Goal: Information Seeking & Learning: Learn about a topic

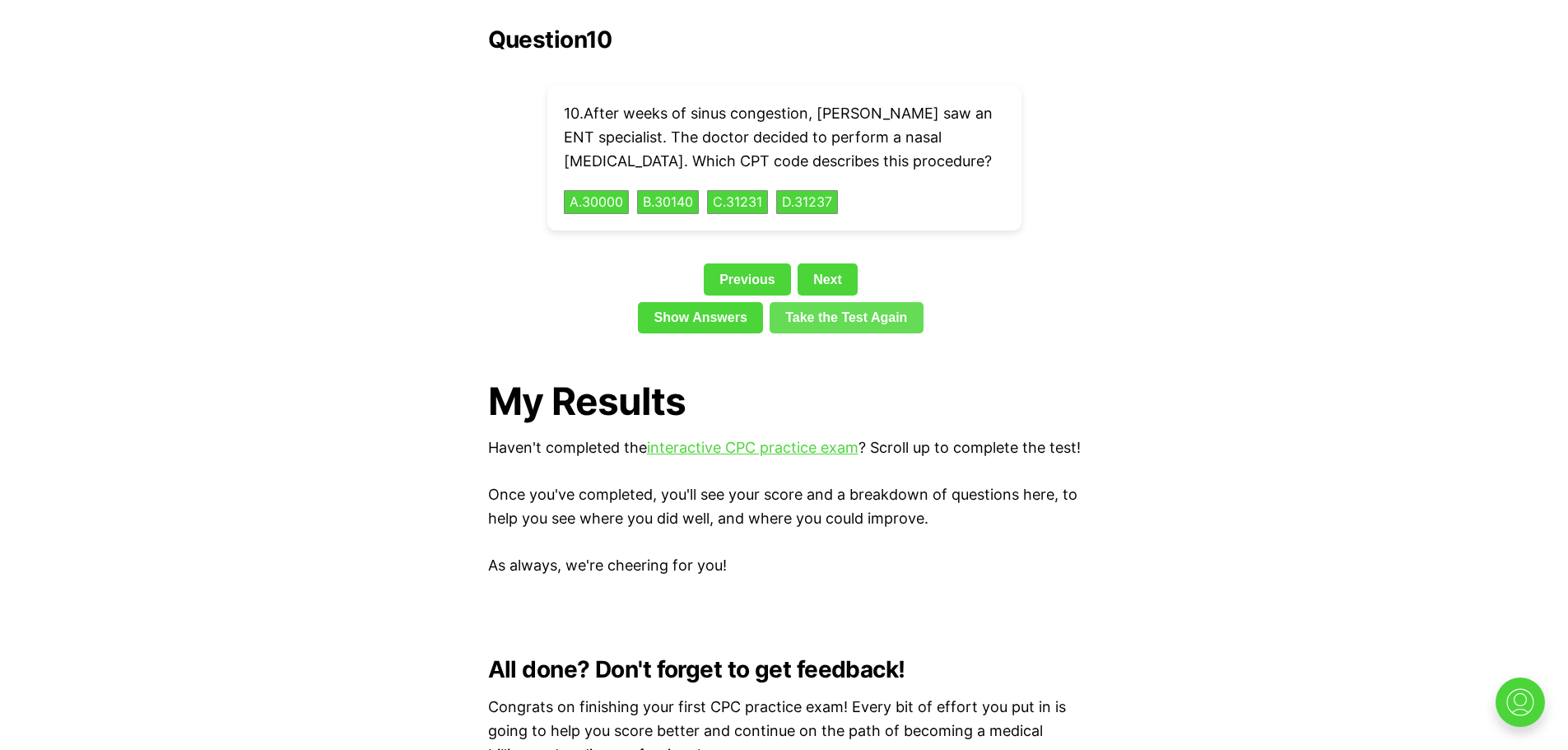
click at [823, 303] on link "Take the Test Again" at bounding box center [846, 318] width 154 height 31
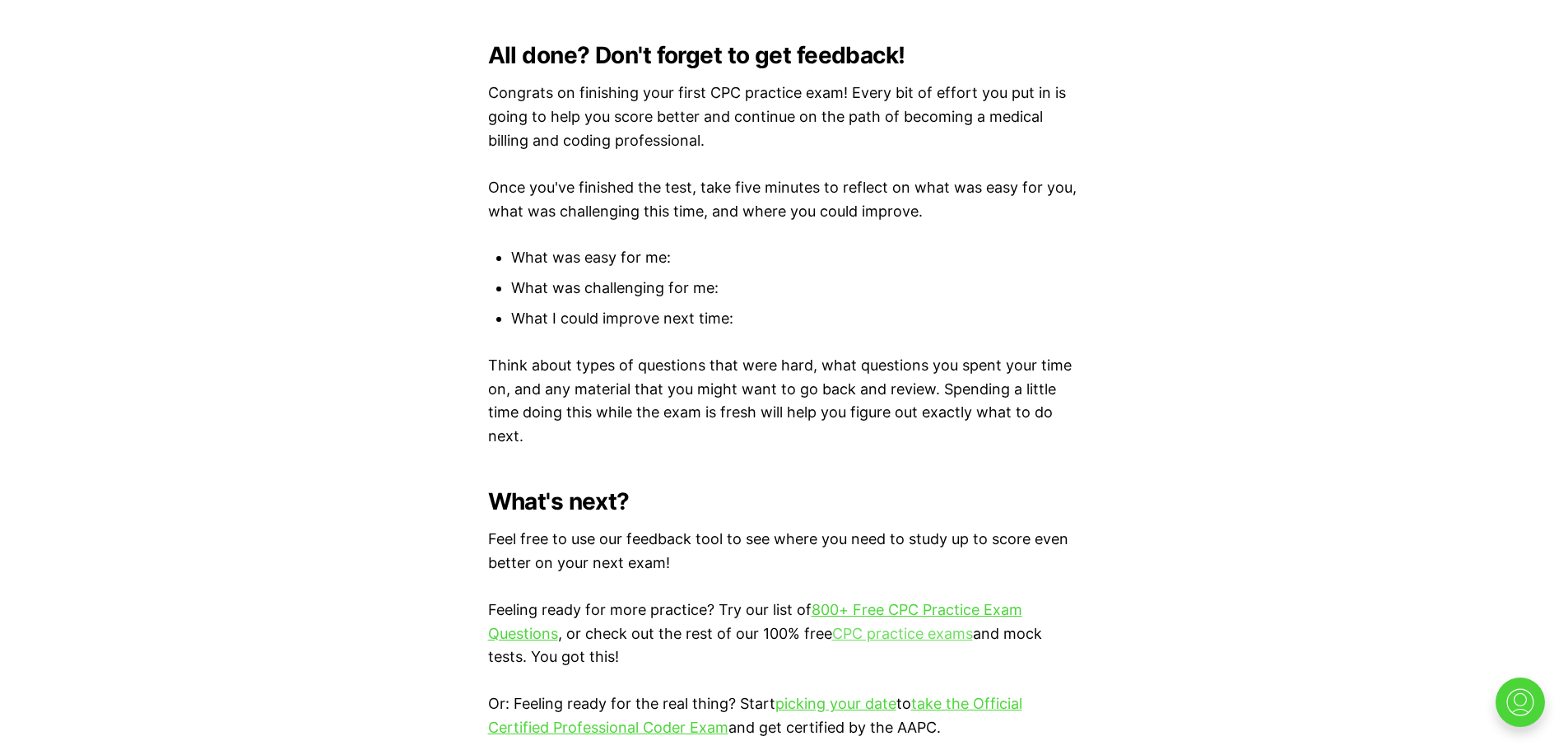
click at [872, 628] on link "CPC practice exams" at bounding box center [903, 633] width 141 height 18
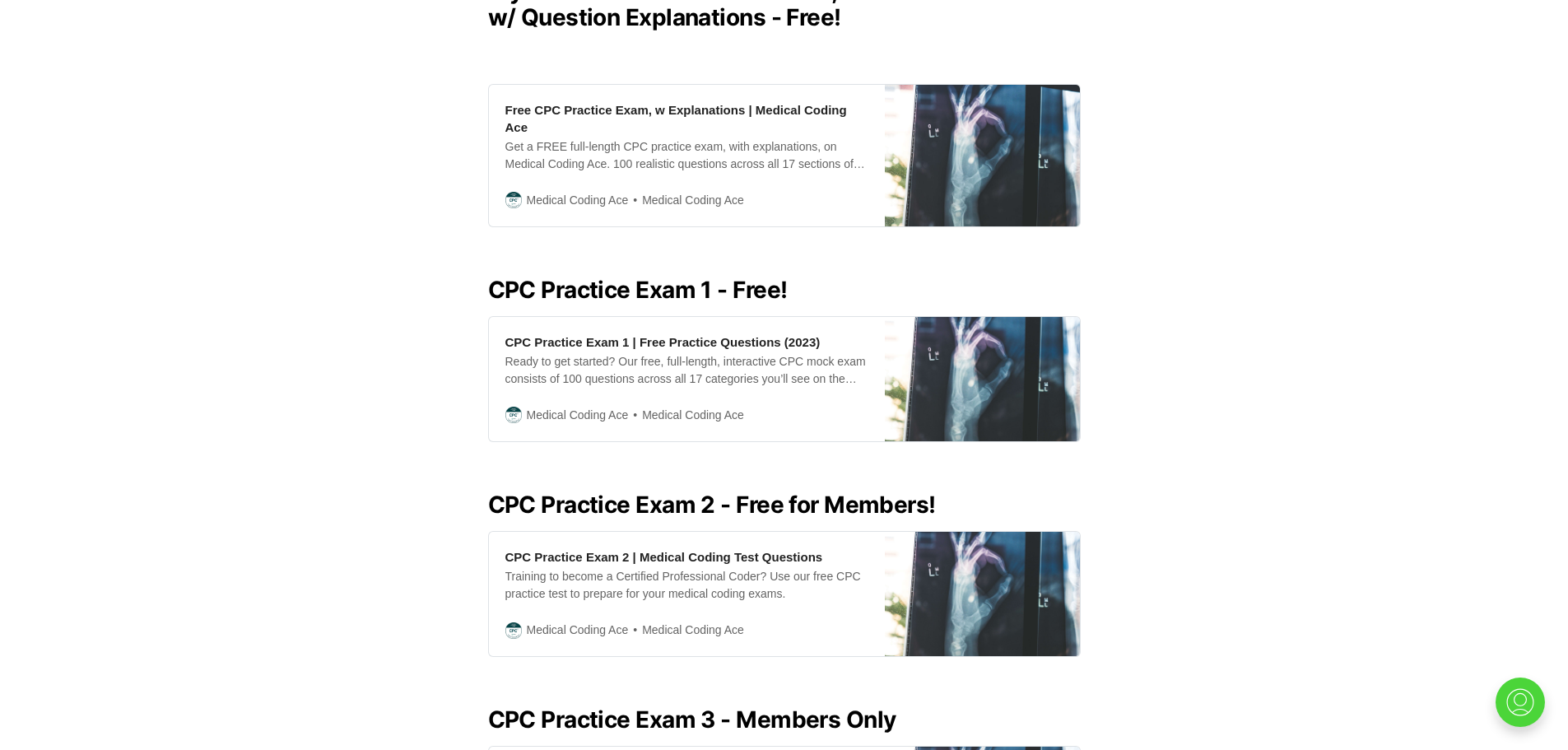
scroll to position [539, 0]
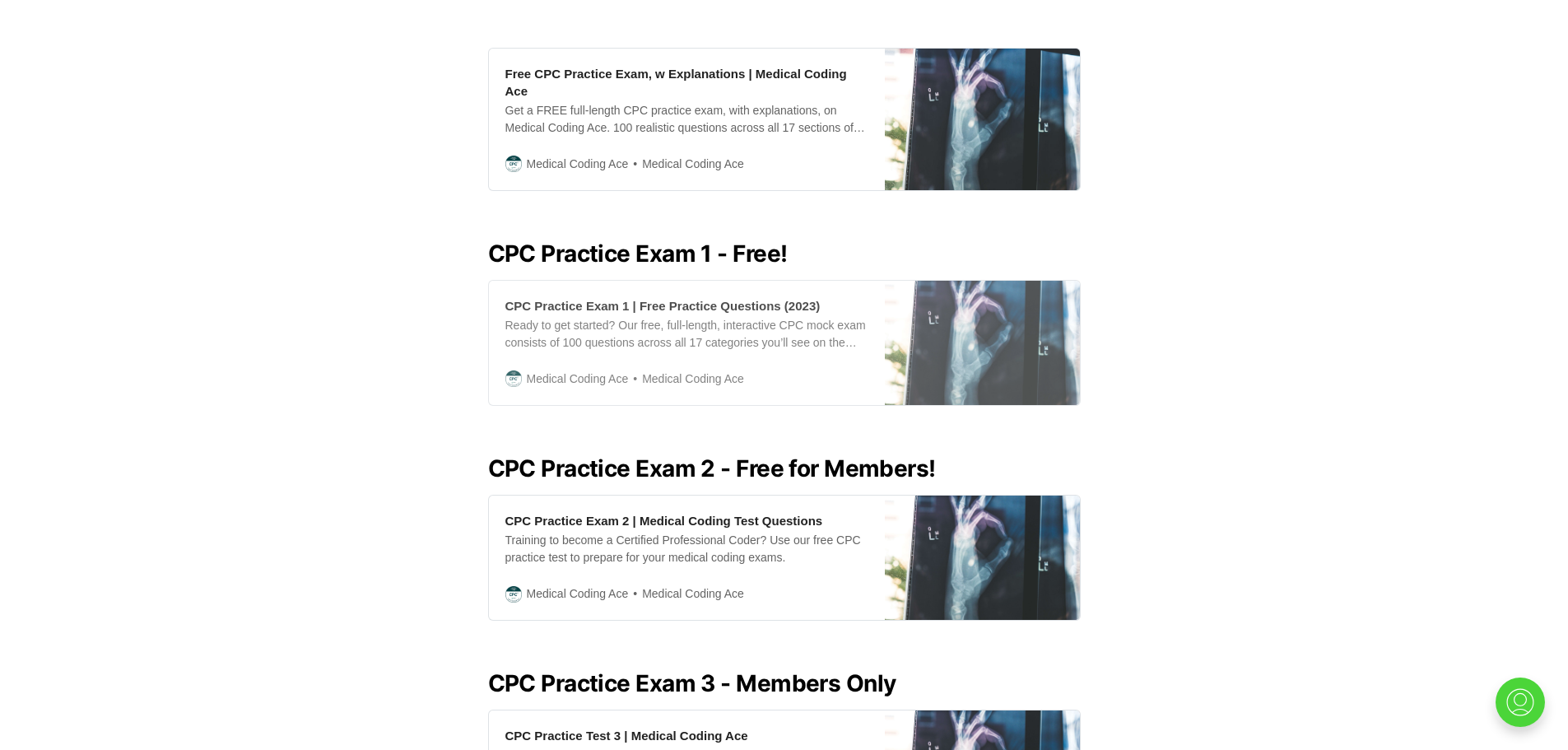
click at [699, 297] on div "CPC Practice Exam 1 | Free Practice Questions (2023)" at bounding box center [663, 305] width 315 height 18
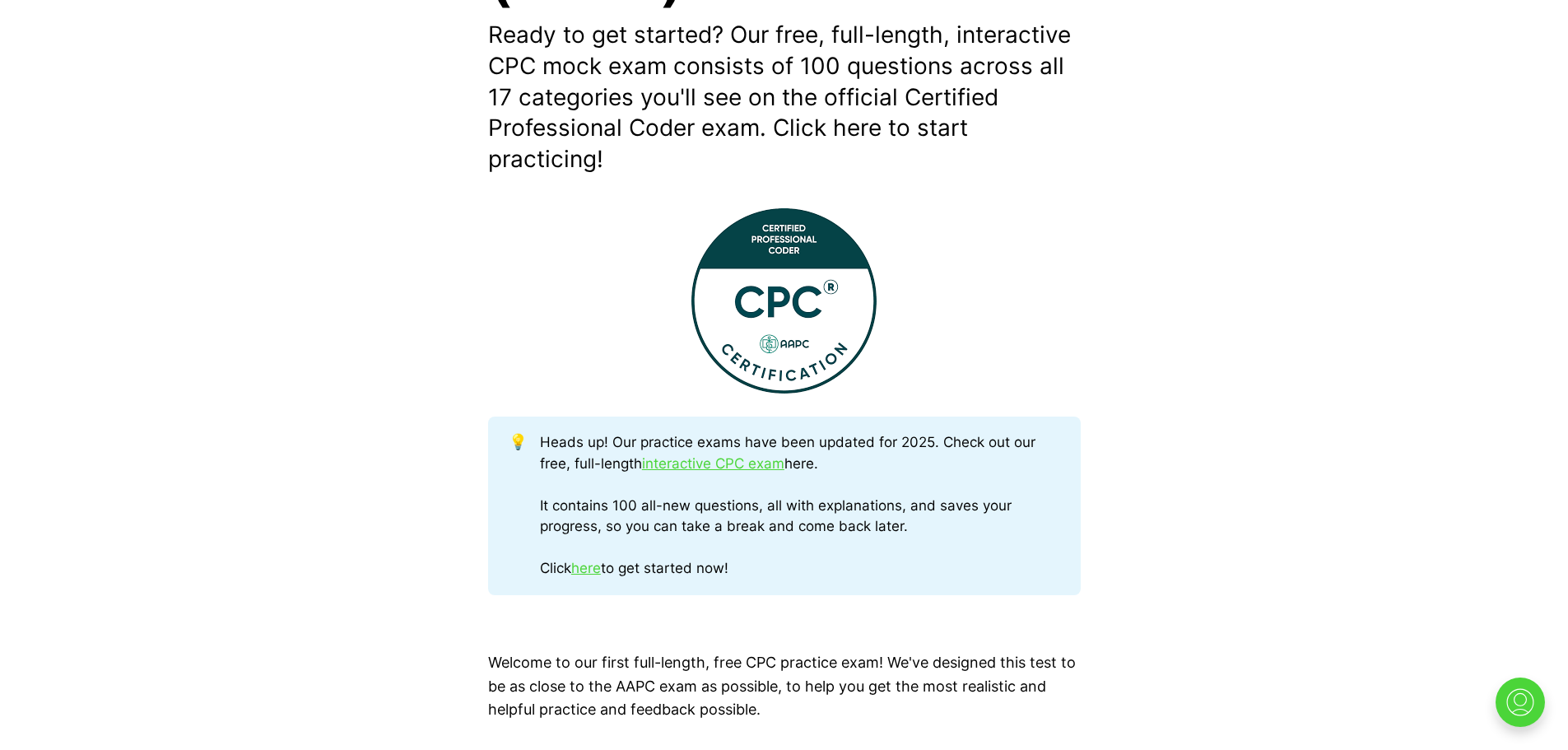
scroll to position [525, 0]
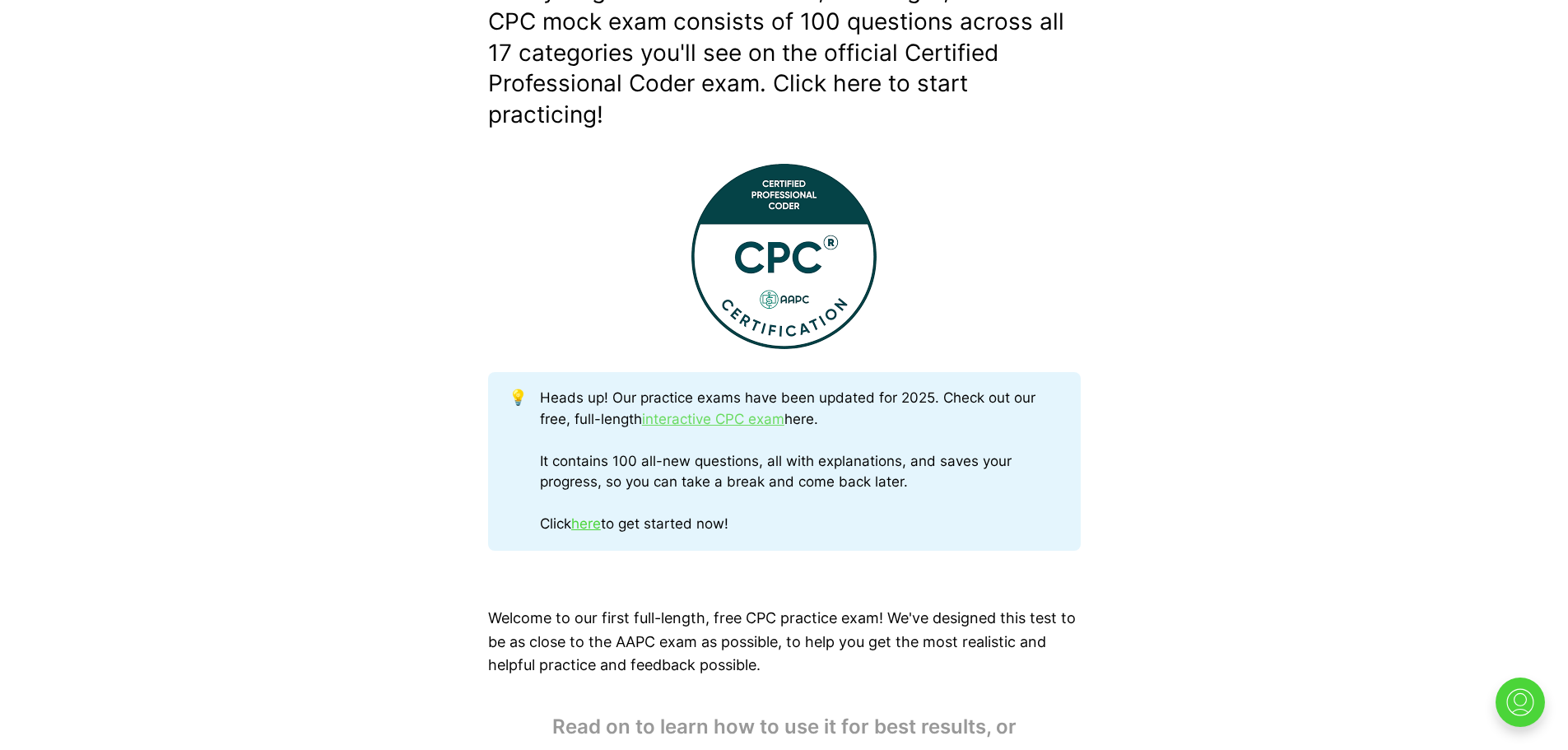
click at [691, 418] on link "interactive CPC exam" at bounding box center [713, 418] width 142 height 17
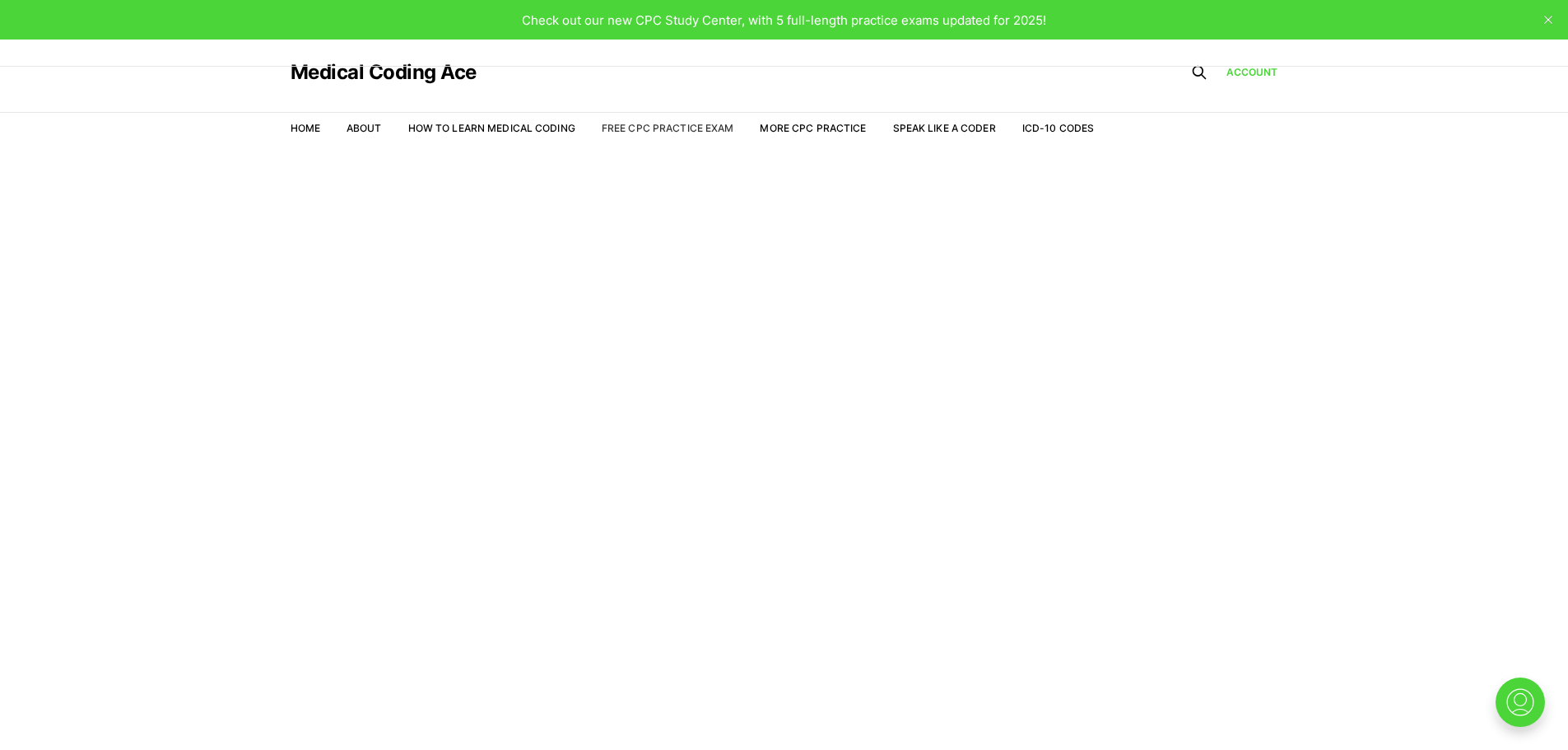
click at [686, 126] on link "Free CPC Practice Exam" at bounding box center [668, 127] width 132 height 13
click at [672, 125] on link "Free CPC Practice Exam" at bounding box center [668, 127] width 132 height 13
click at [1515, 701] on img at bounding box center [1520, 702] width 53 height 53
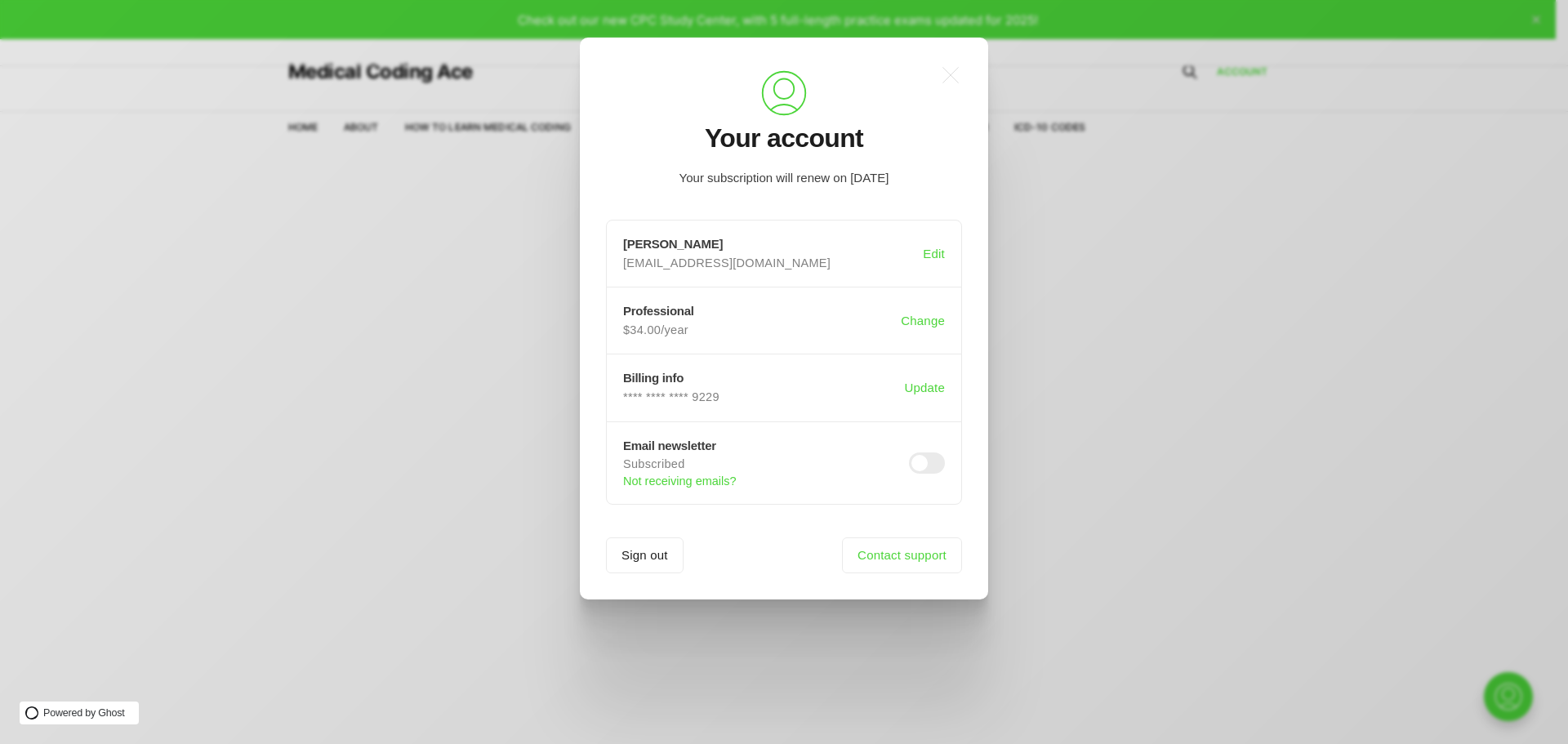
click at [1082, 502] on div ".a{fill:none;stroke:currentColor;stroke-linecap:round;stroke-linejoin:round;str…" at bounding box center [796, 372] width 1592 height 744
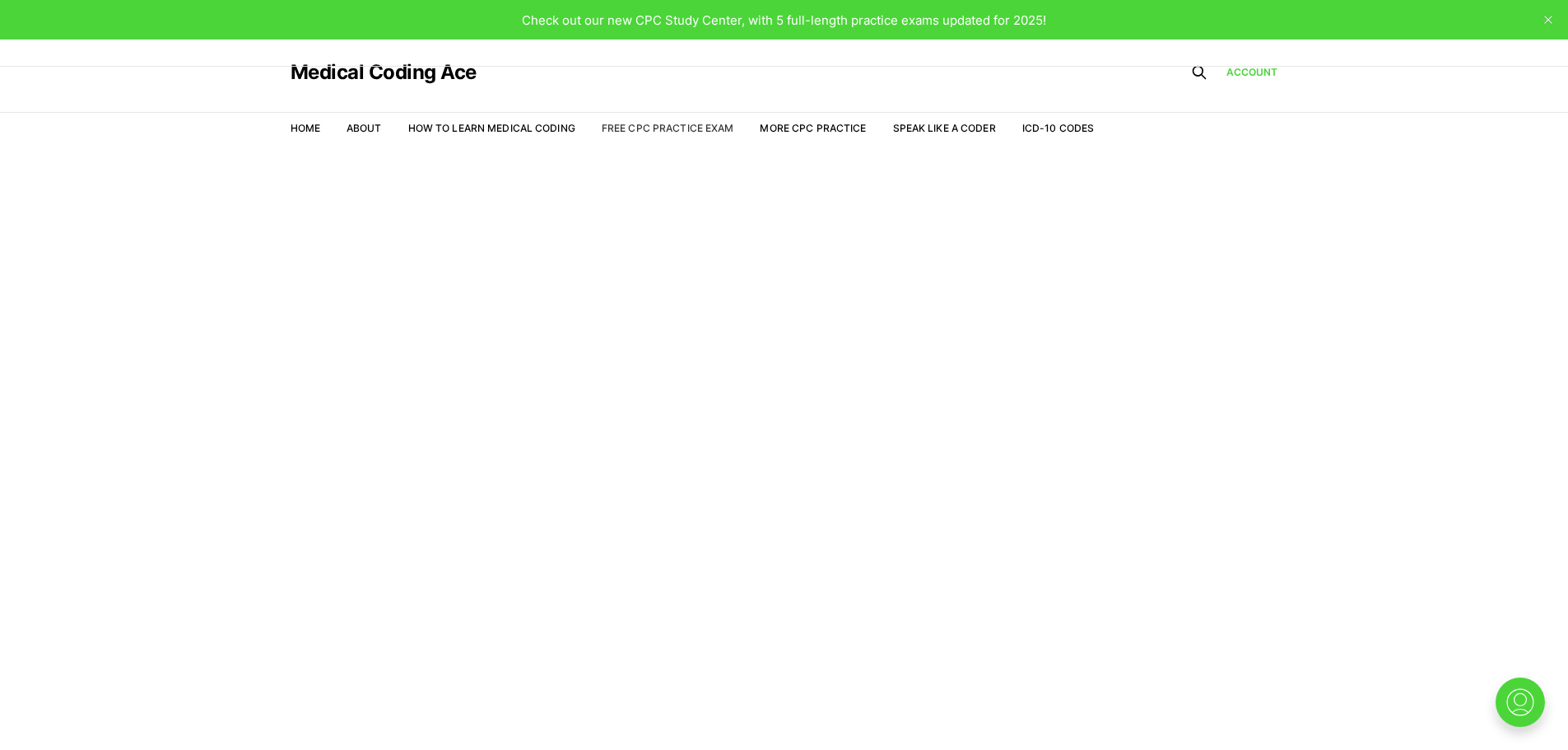
click at [670, 125] on link "Free CPC Practice Exam" at bounding box center [668, 127] width 132 height 13
click at [1269, 69] on link "Account" at bounding box center [1252, 72] width 52 height 15
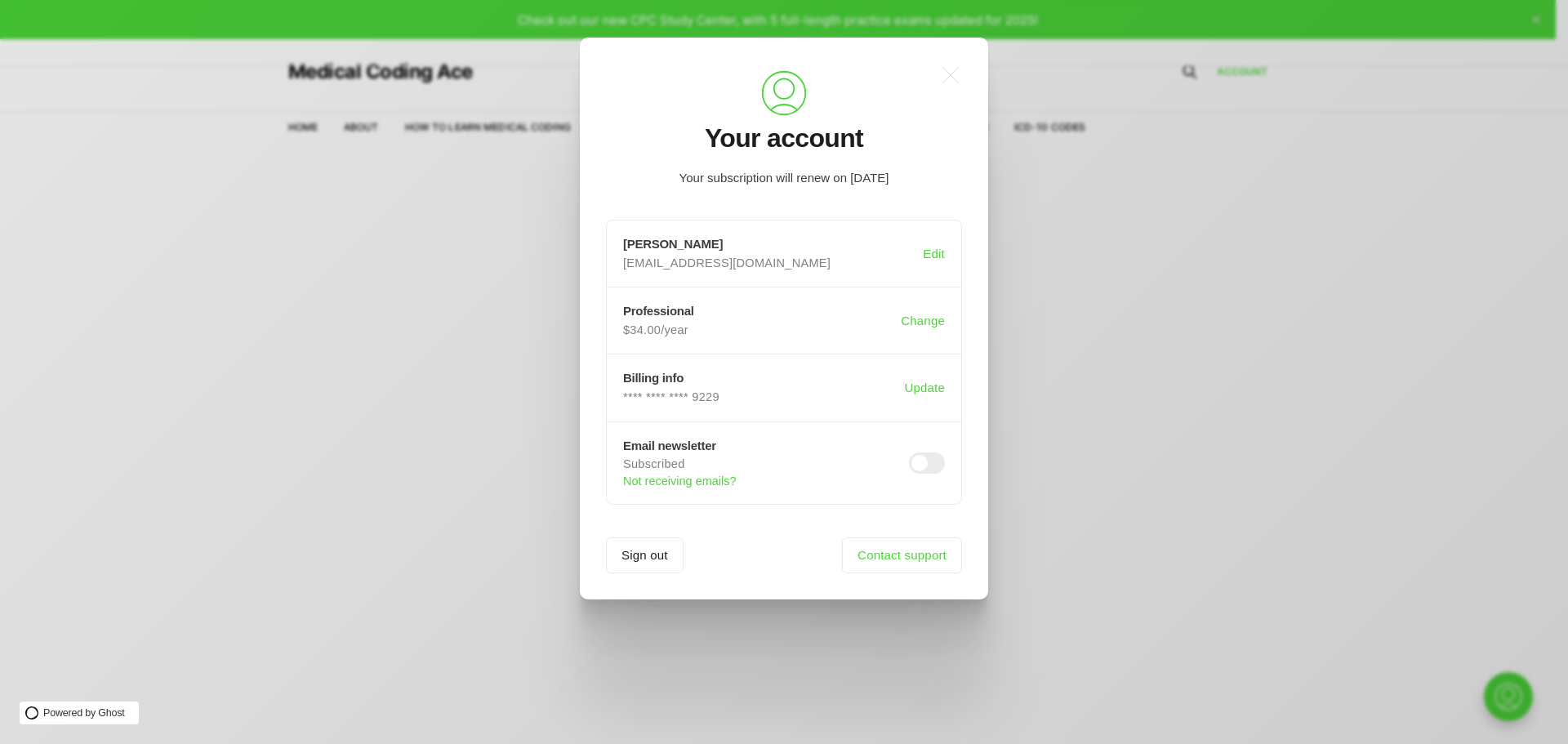
click at [1100, 279] on div ".a{fill:none;stroke:currentColor;stroke-linecap:round;stroke-linejoin:round;str…" at bounding box center [796, 372] width 1592 height 744
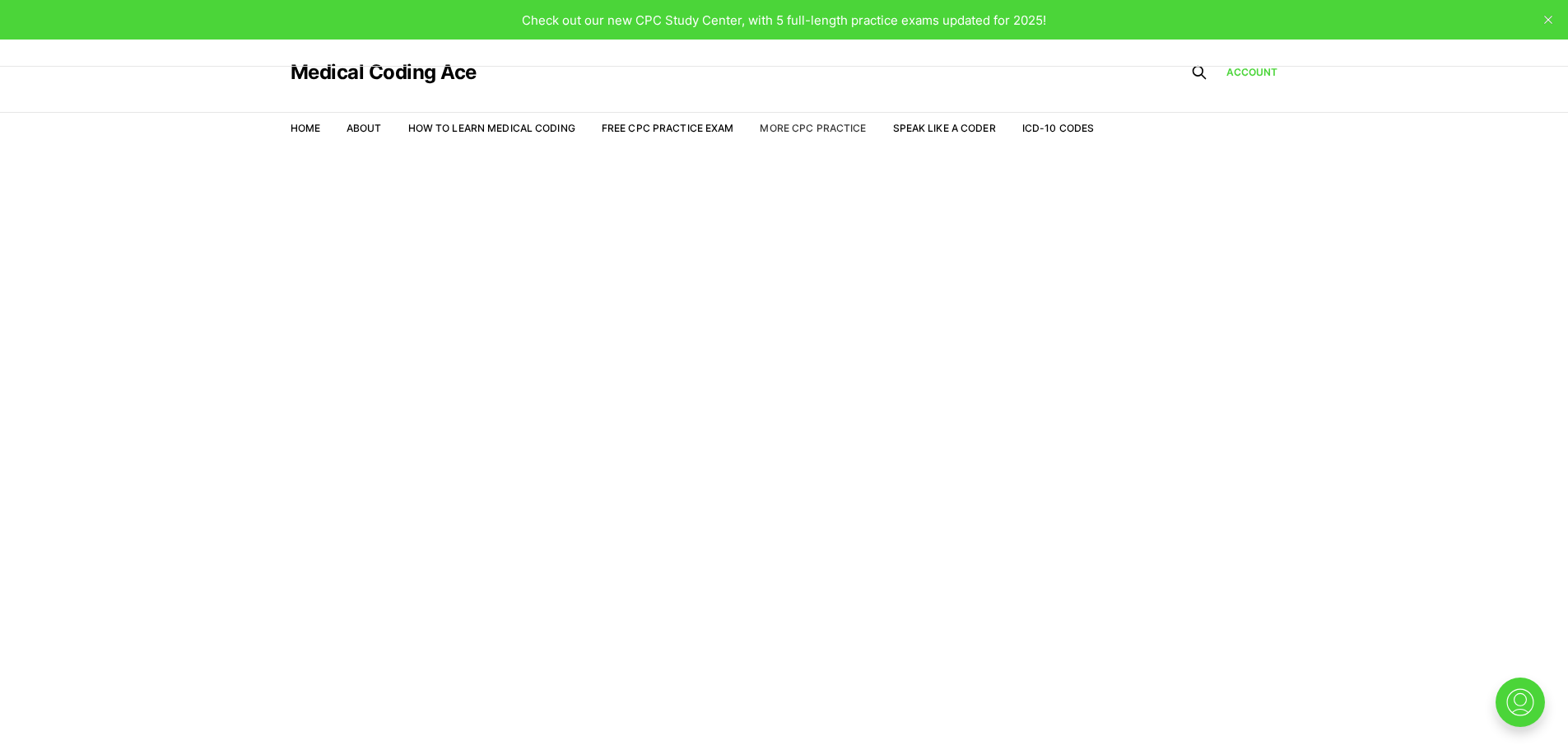
click at [782, 131] on link "More CPC Practice" at bounding box center [812, 127] width 106 height 13
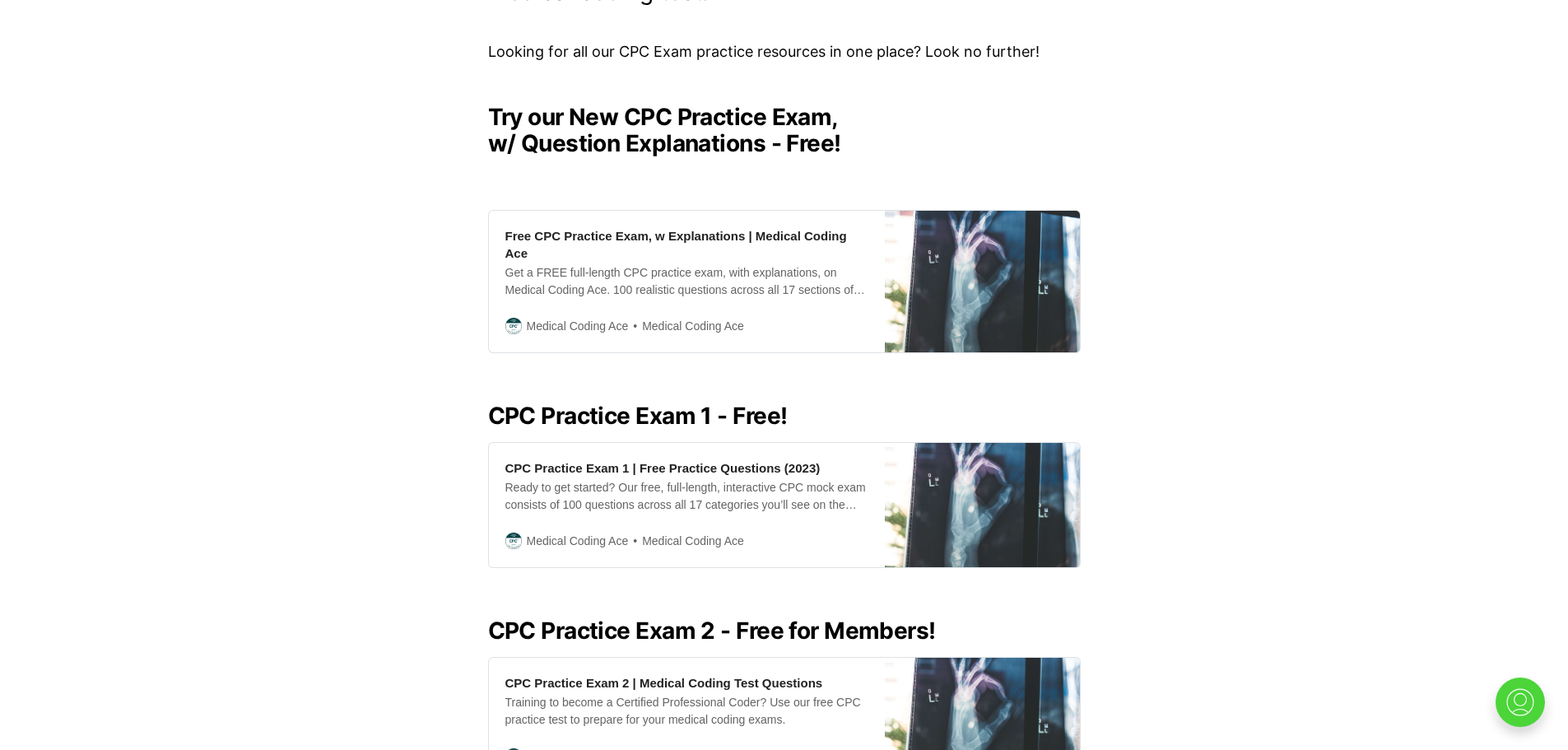
scroll to position [416, 0]
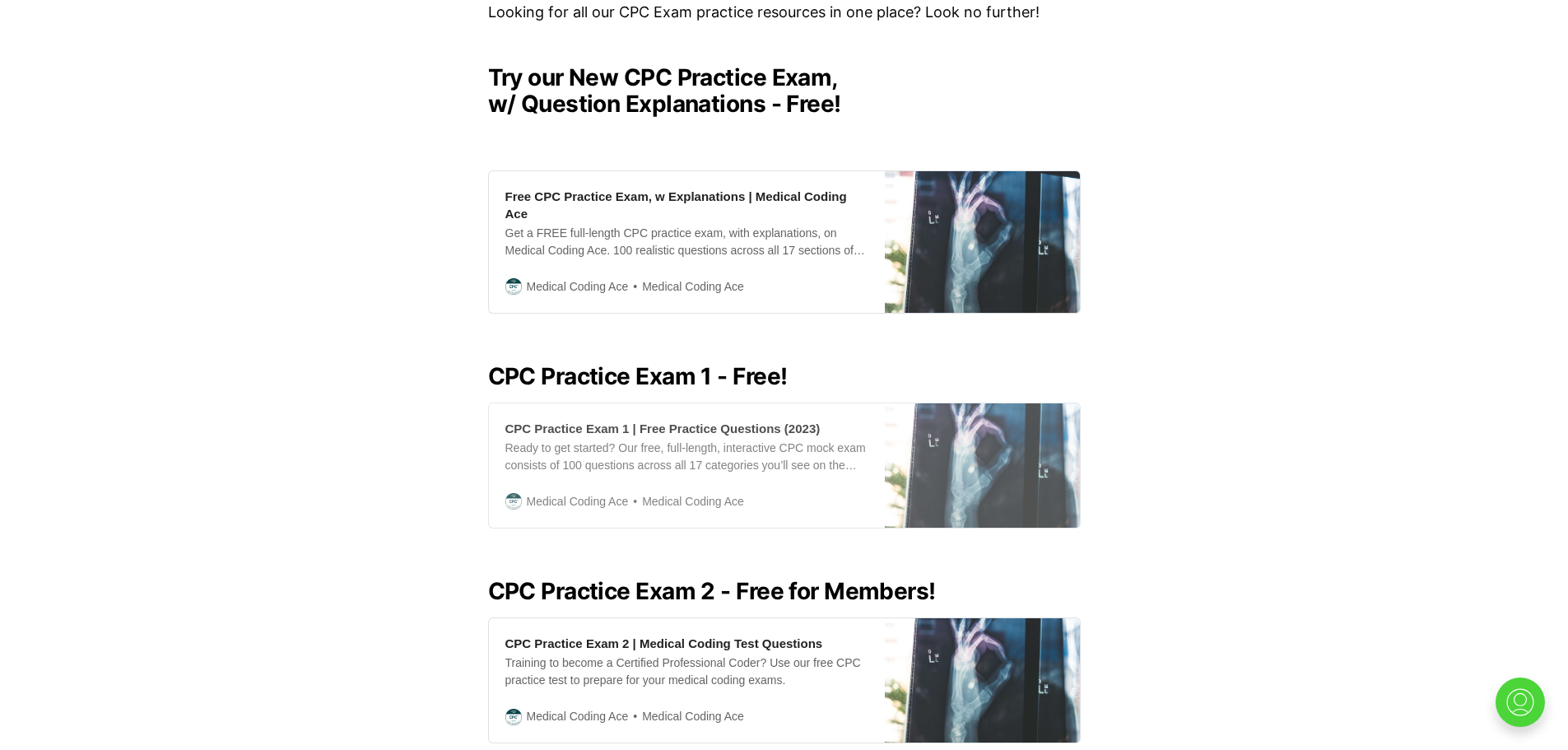
click at [726, 420] on div "CPC Practice Exam 1 | Free Practice Questions (2023)" at bounding box center [663, 429] width 315 height 18
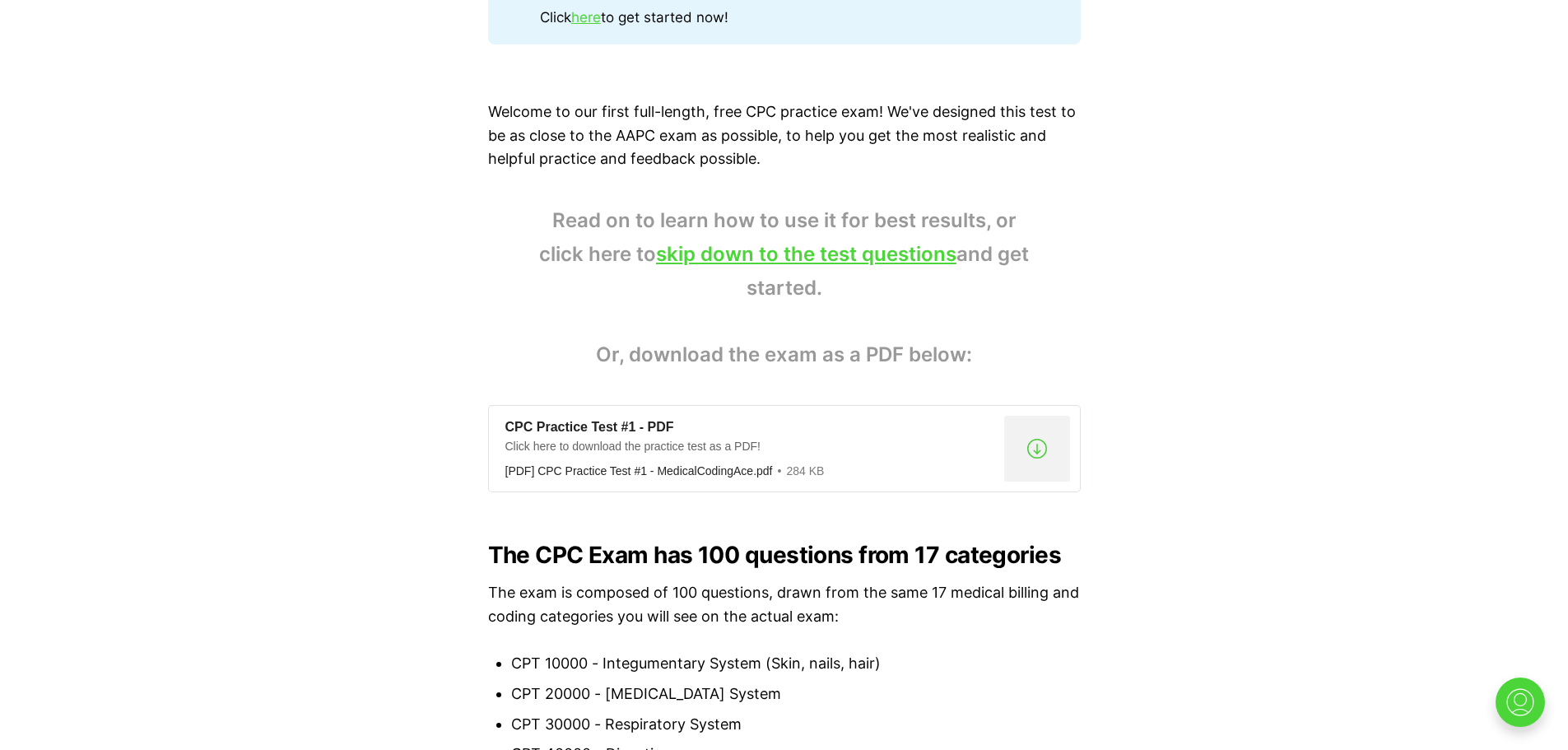
scroll to position [1208, 0]
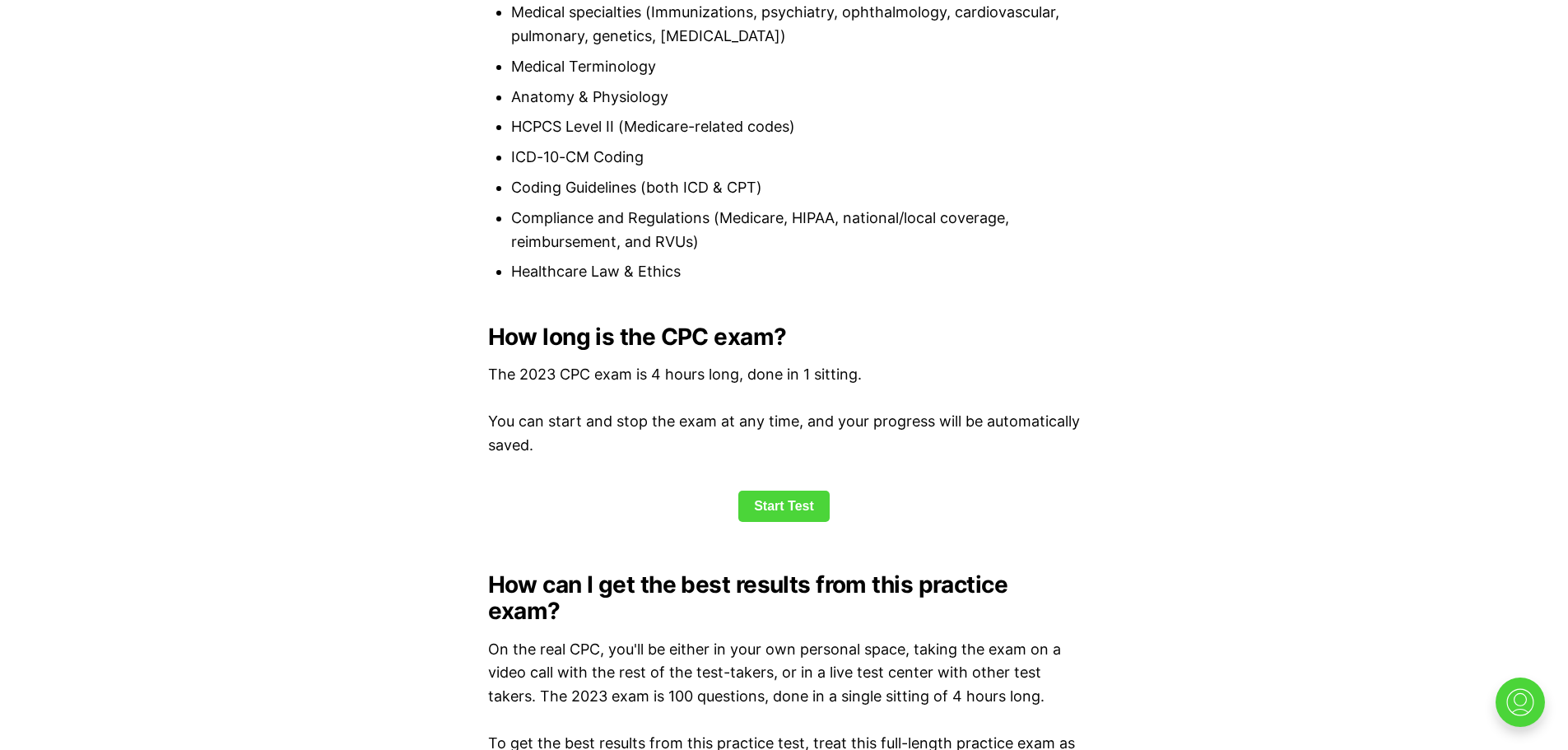
scroll to position [1981, 0]
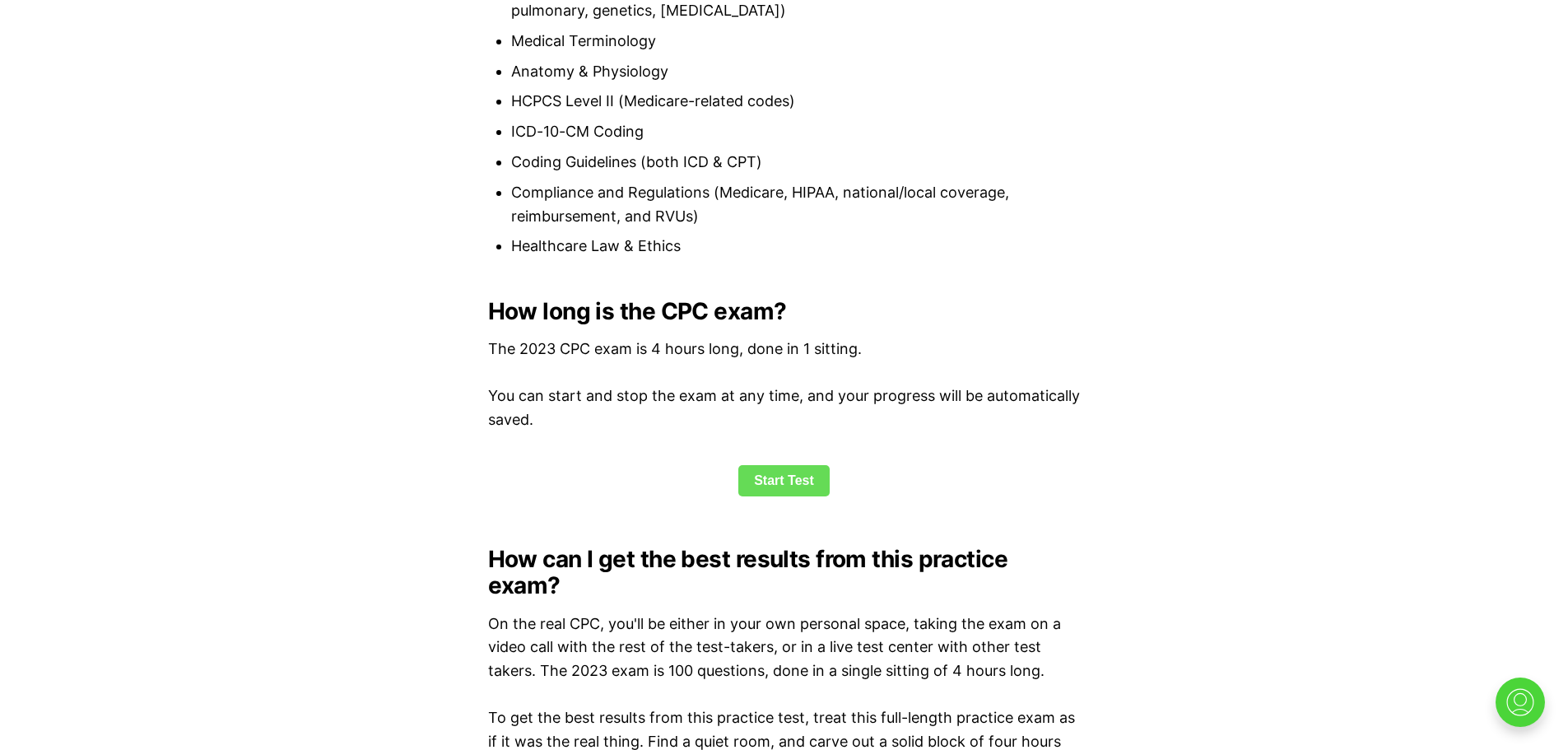
click at [777, 474] on link "Start Test" at bounding box center [784, 481] width 91 height 31
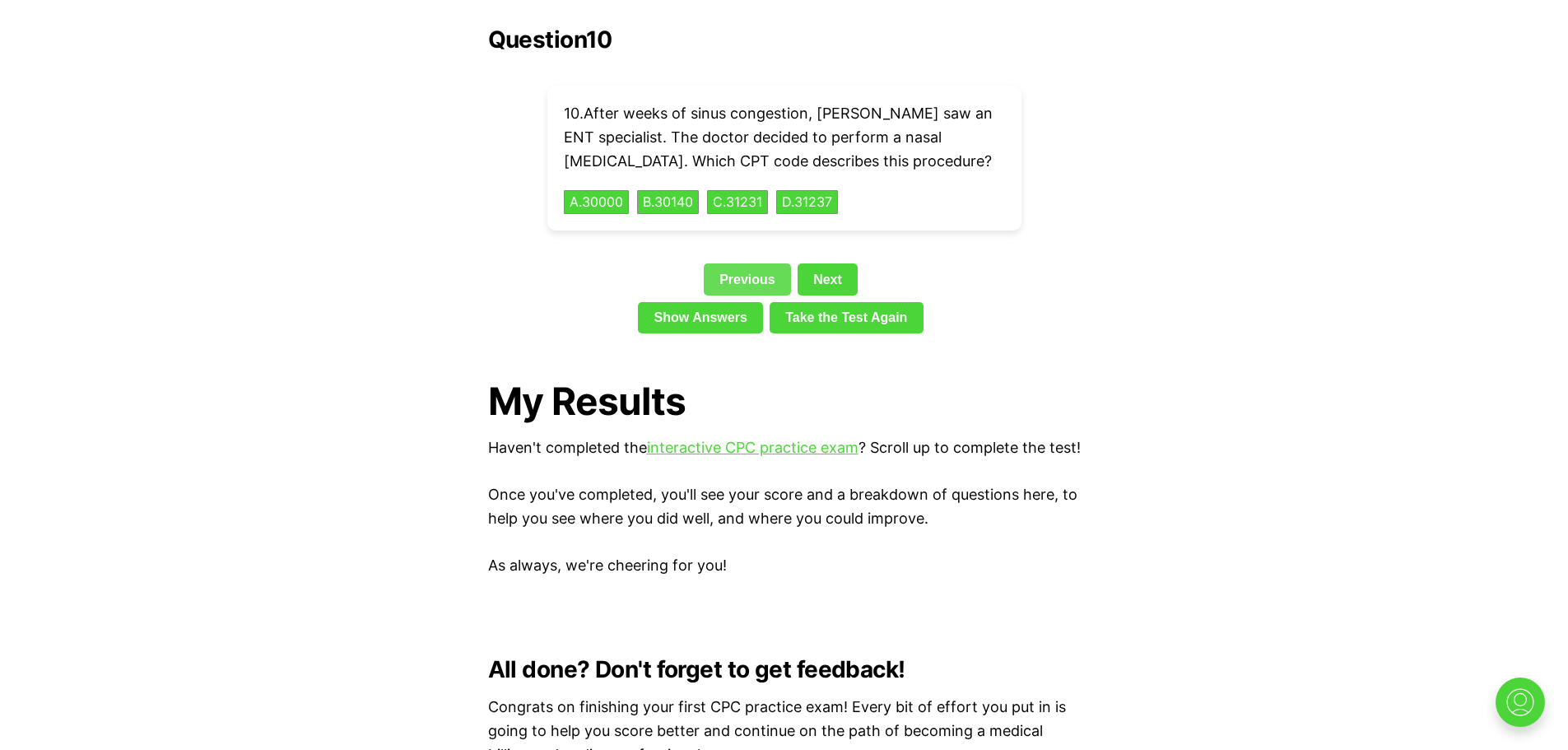
click at [743, 264] on link "Previous" at bounding box center [748, 279] width 88 height 31
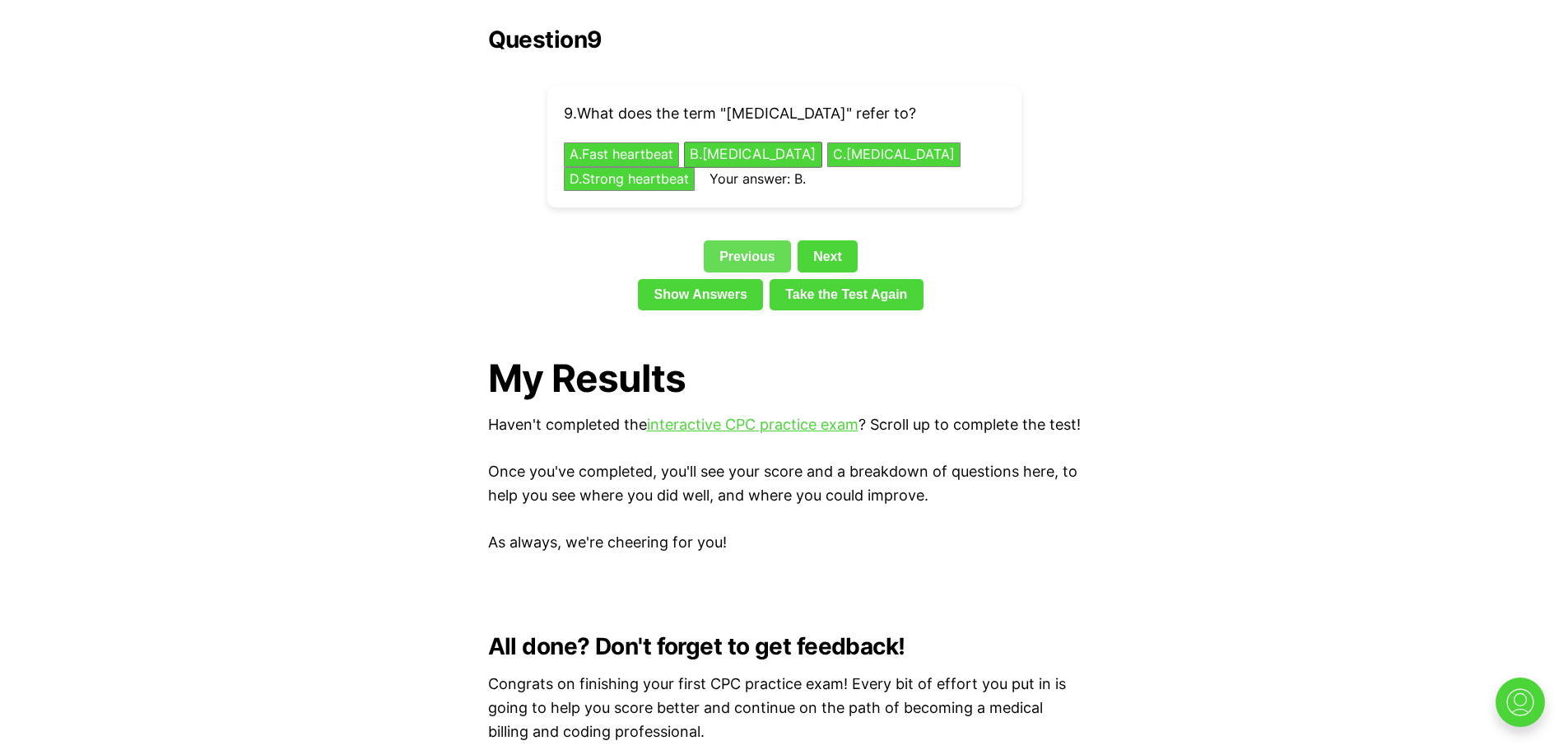
click at [738, 240] on link "Previous" at bounding box center [748, 256] width 88 height 31
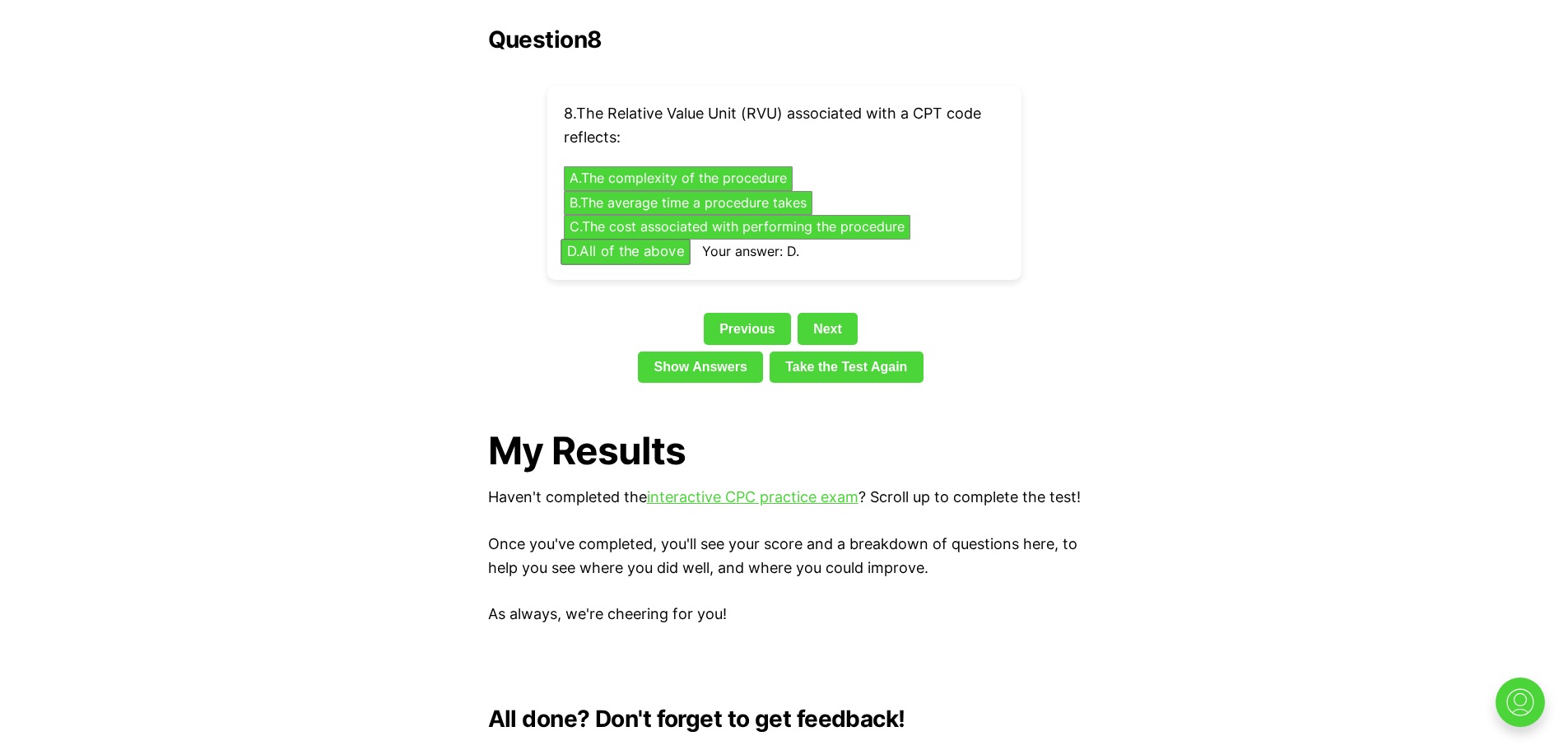
click at [736, 243] on span "Your answer: D." at bounding box center [751, 251] width 97 height 17
click at [730, 313] on link "Previous" at bounding box center [748, 329] width 88 height 31
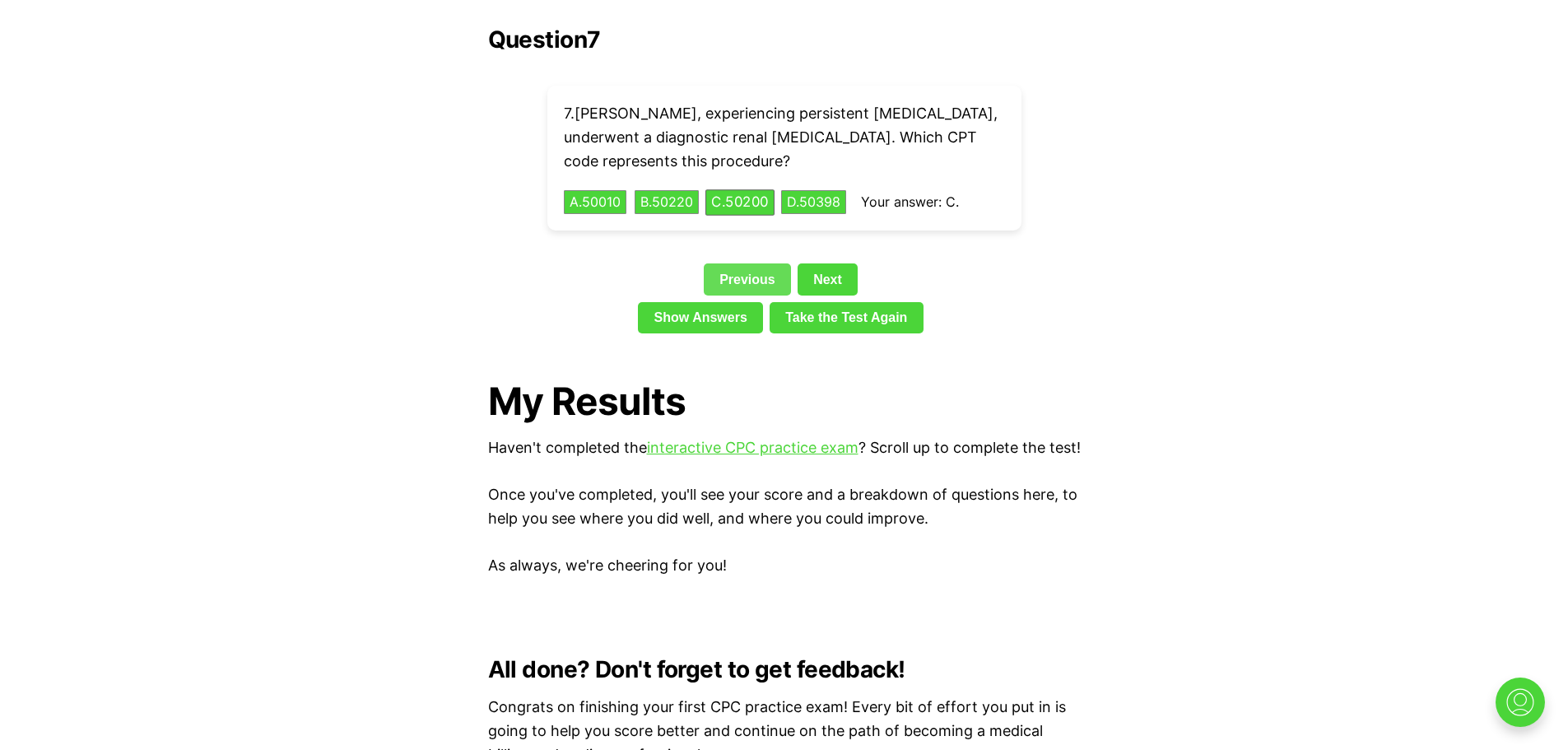
click at [735, 264] on link "Previous" at bounding box center [748, 279] width 88 height 31
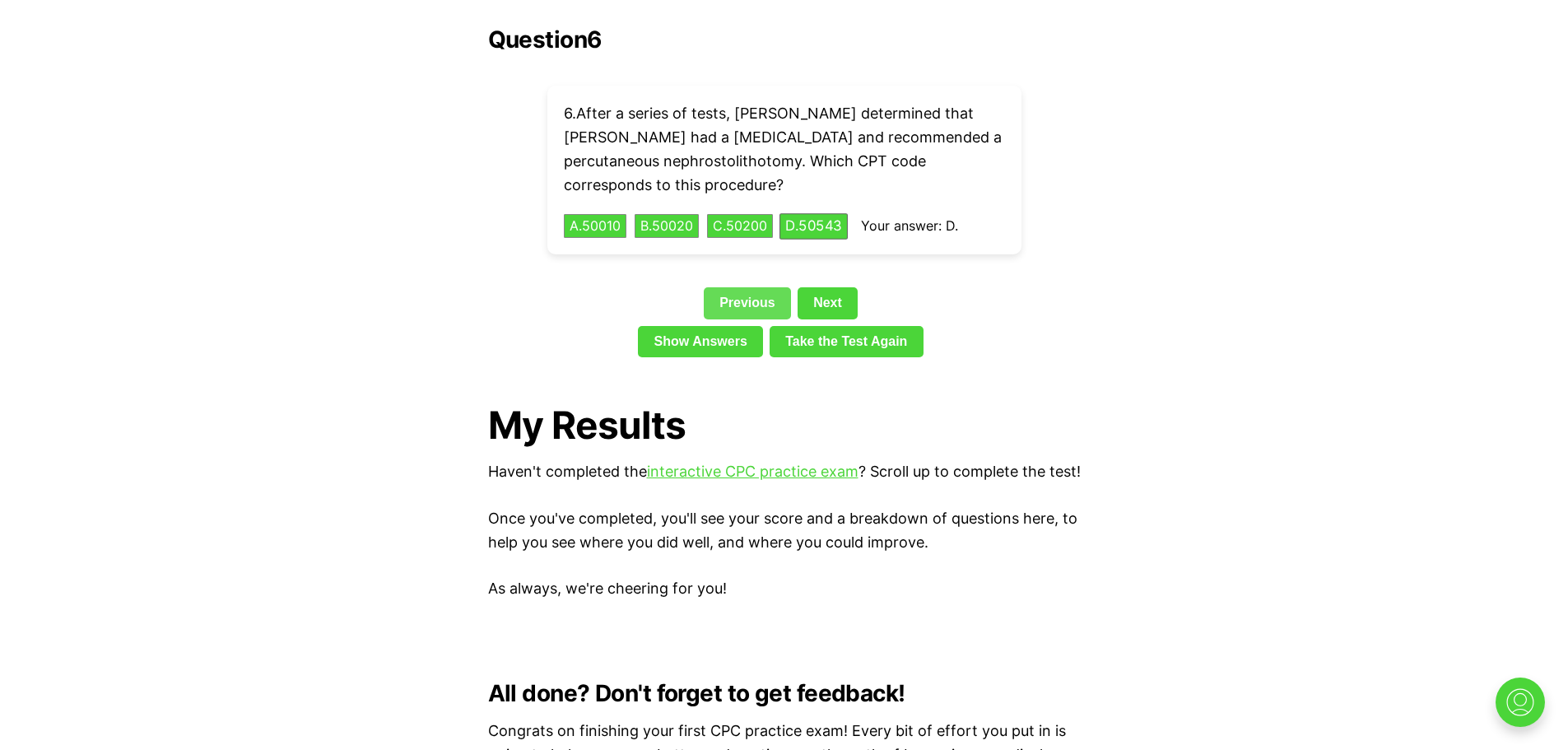
click at [733, 287] on link "Previous" at bounding box center [748, 303] width 88 height 31
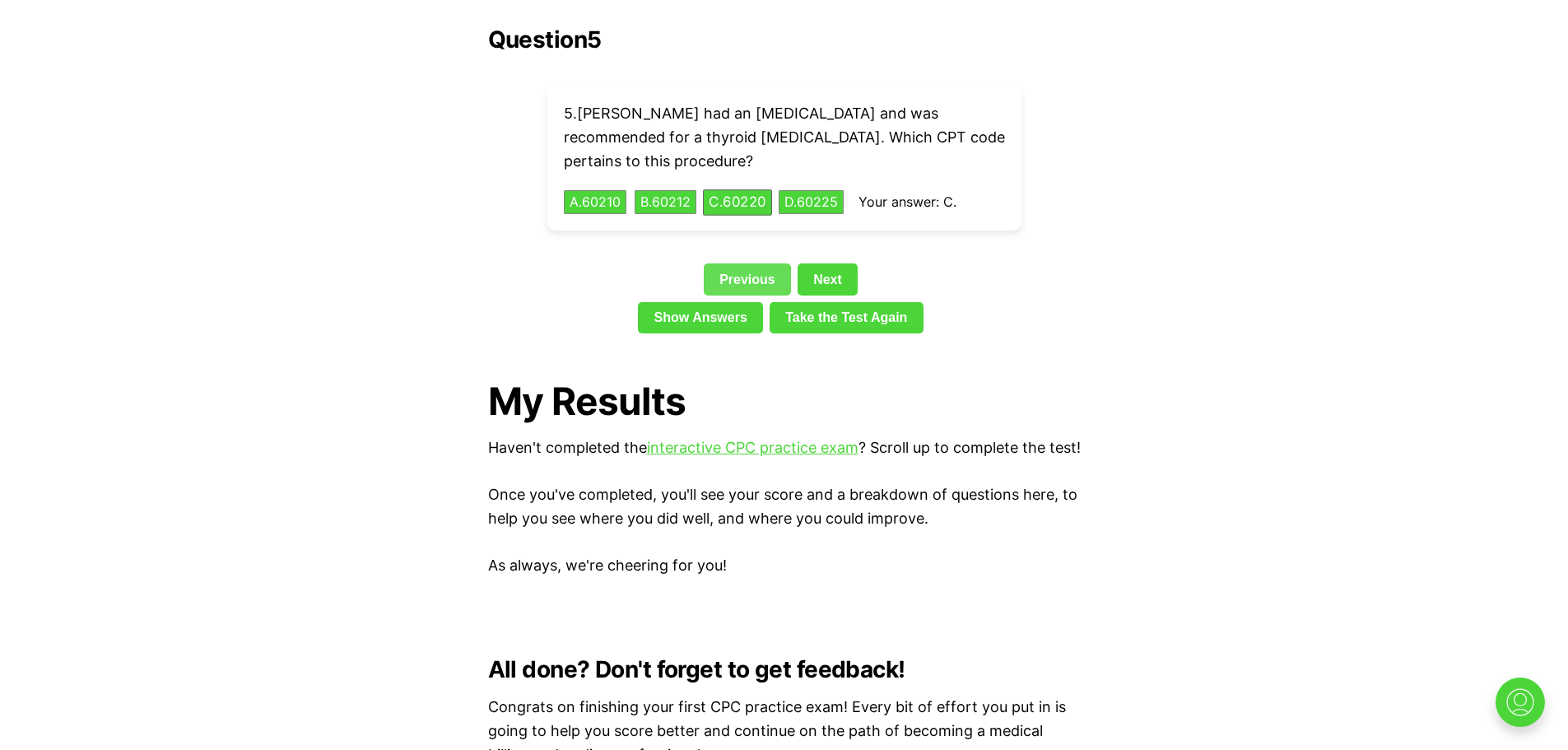
click at [721, 264] on link "Previous" at bounding box center [748, 279] width 88 height 31
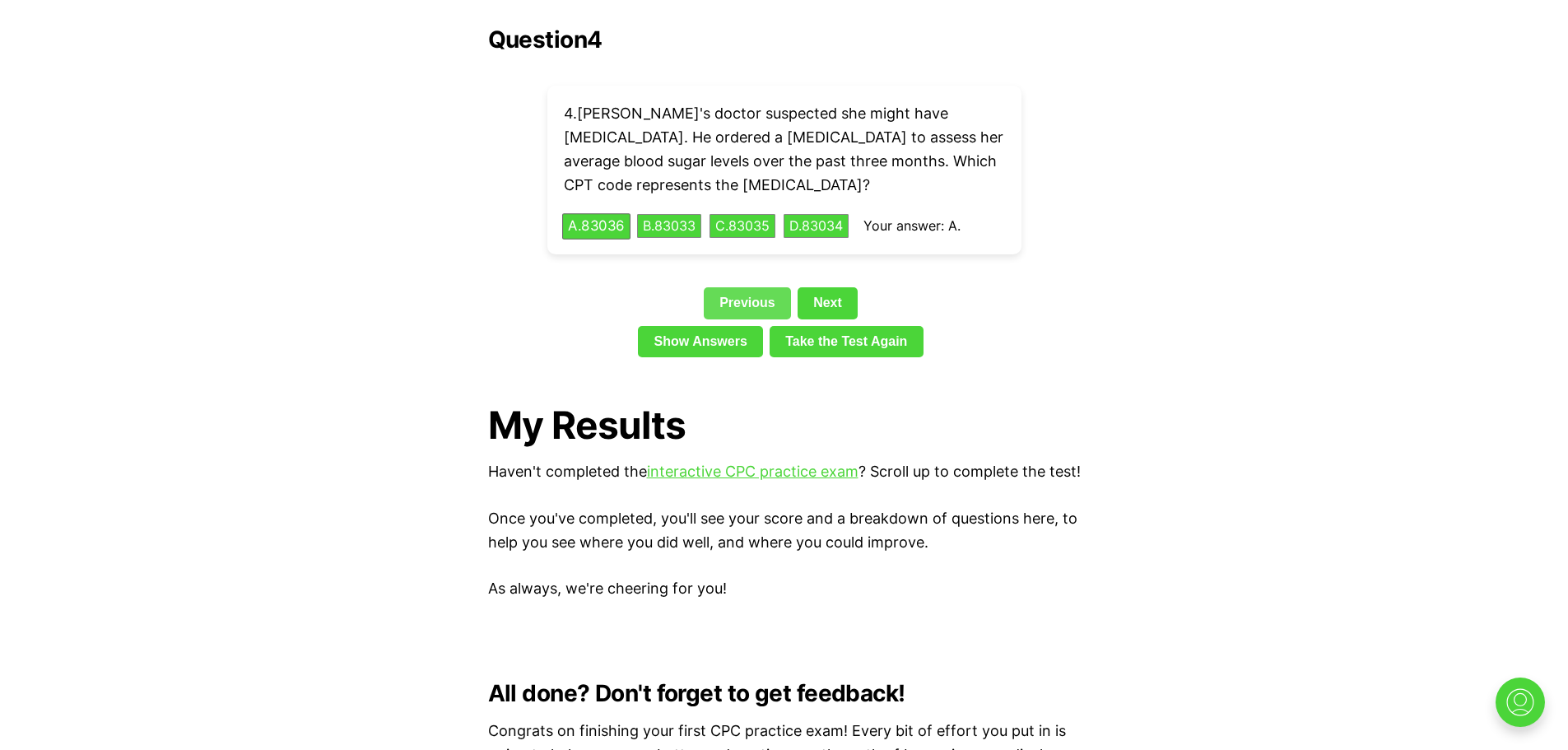
click at [720, 287] on link "Previous" at bounding box center [748, 303] width 88 height 31
click at [718, 287] on div "Previous Next" at bounding box center [784, 305] width 592 height 38
click at [726, 287] on link "Previous" at bounding box center [748, 303] width 88 height 31
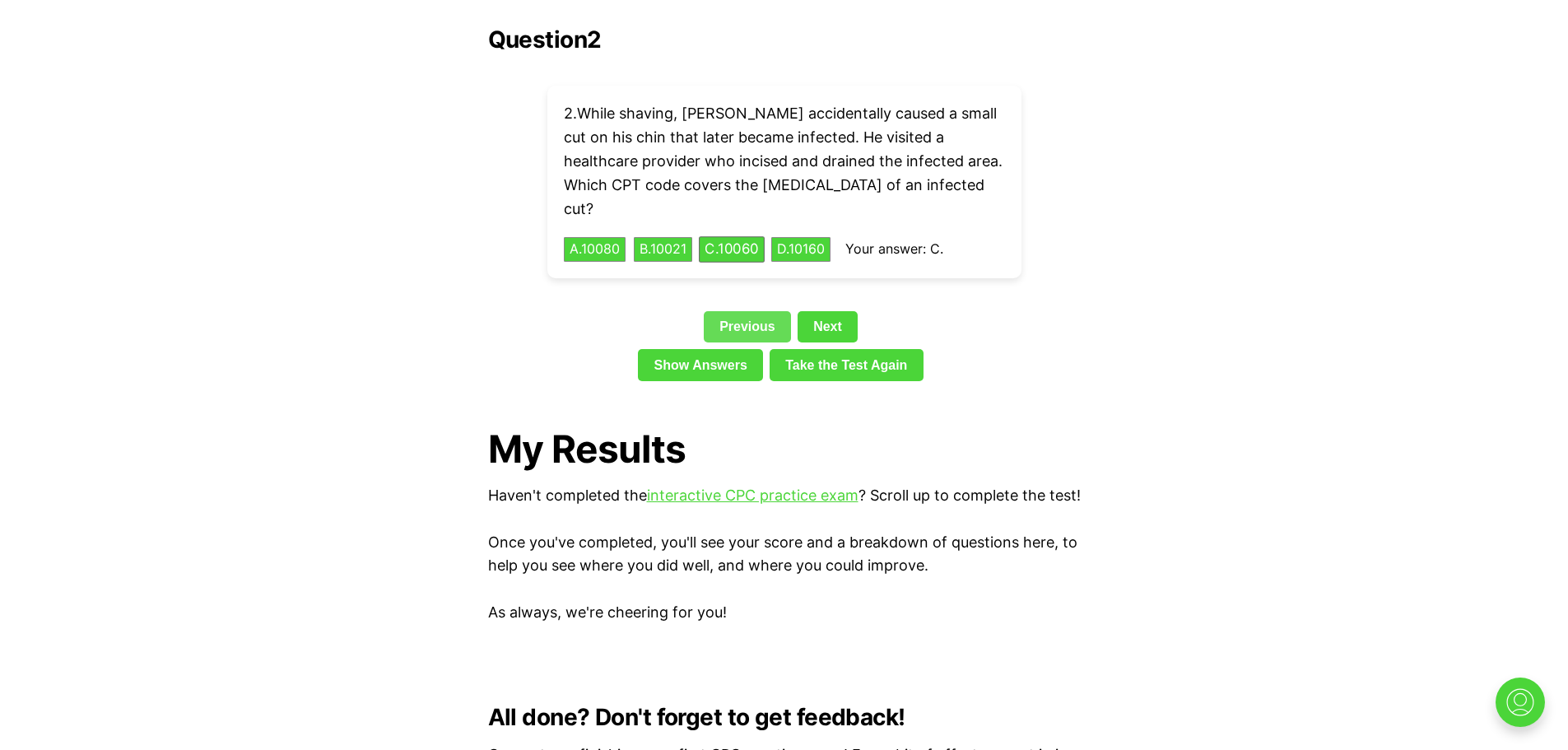
click at [726, 254] on div "Question 2 2 . While shaving, [PERSON_NAME] accidentally caused a small cut on …" at bounding box center [784, 206] width 592 height 361
click at [743, 311] on link "Previous" at bounding box center [748, 327] width 88 height 31
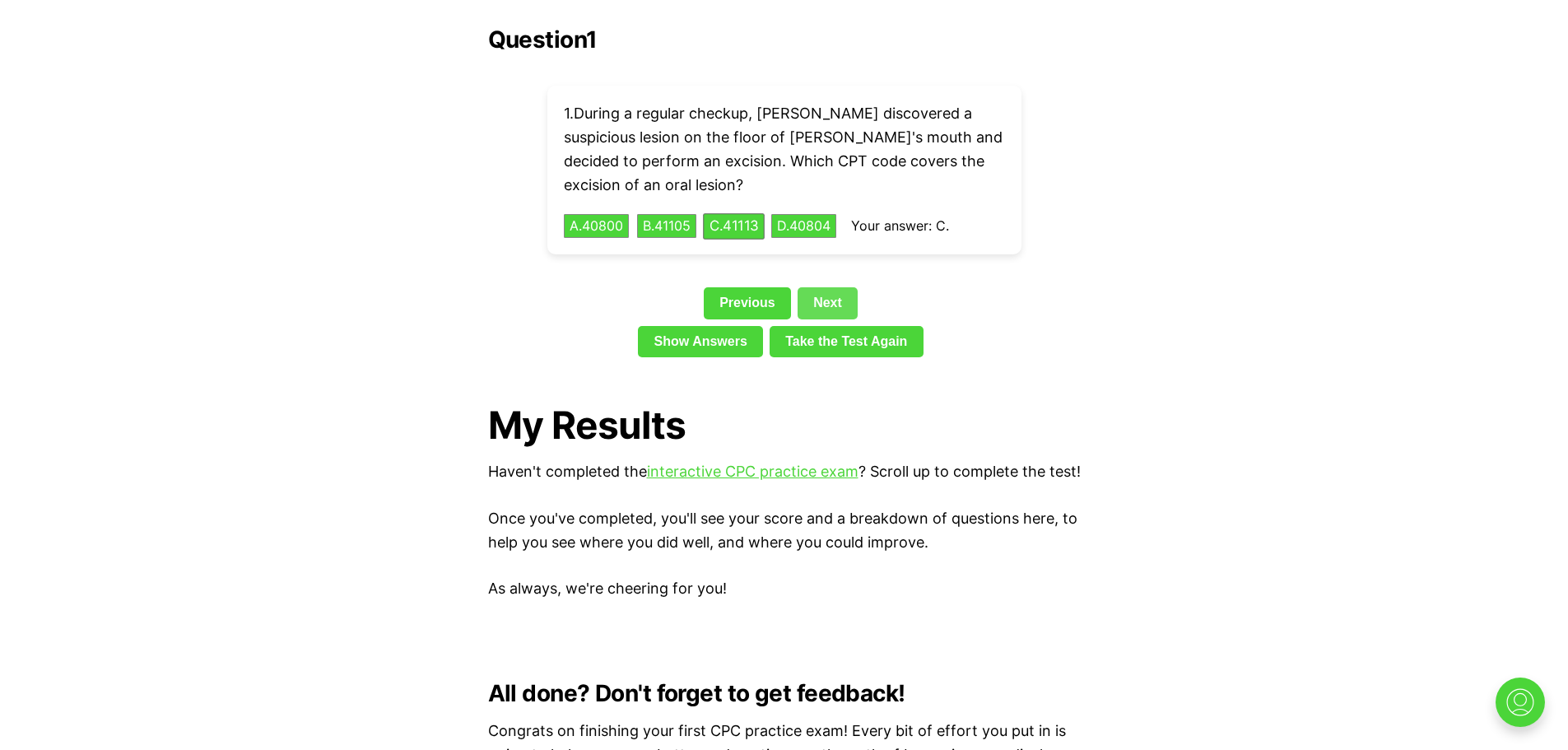
click at [822, 287] on link "Next" at bounding box center [828, 303] width 60 height 31
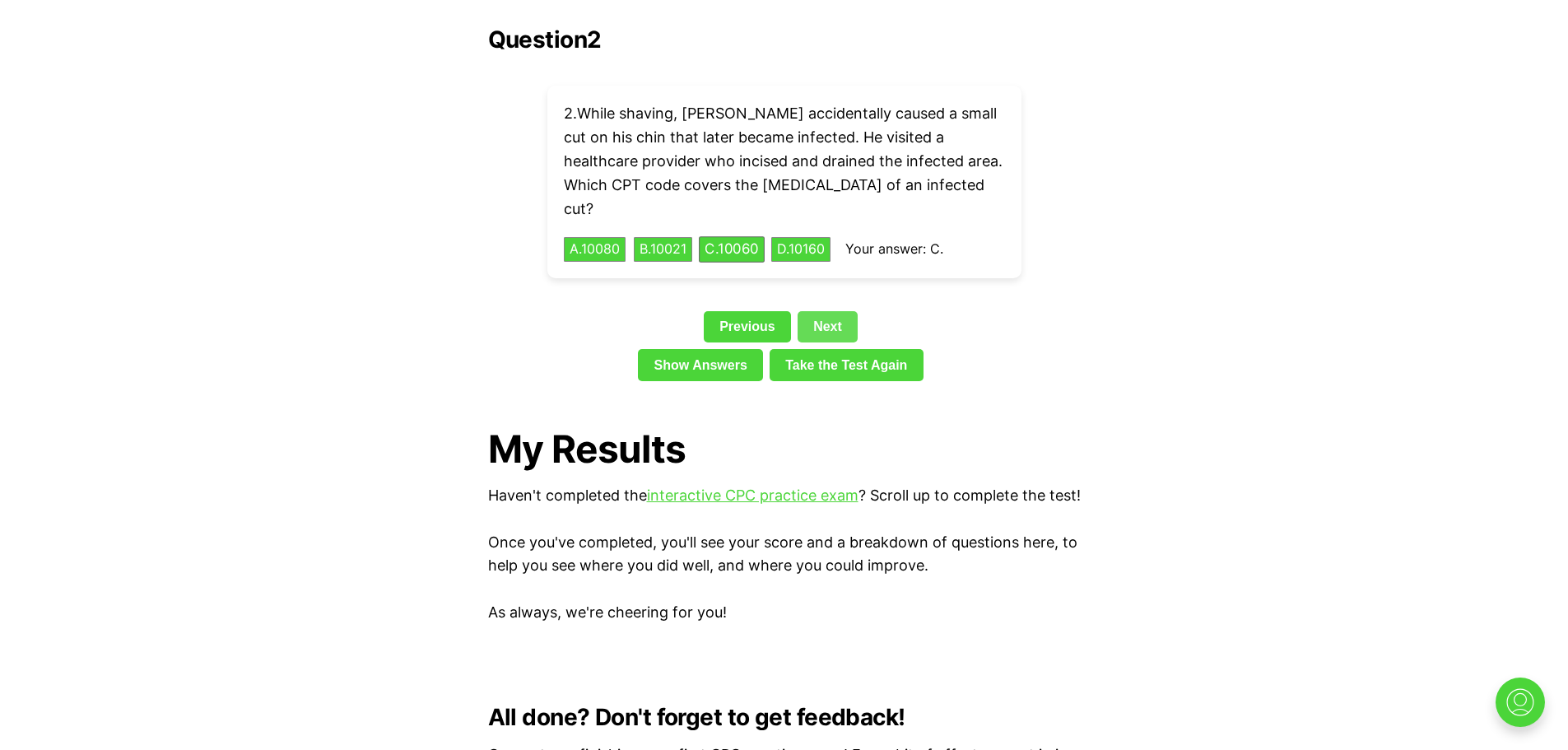
click at [823, 311] on link "Next" at bounding box center [828, 327] width 60 height 31
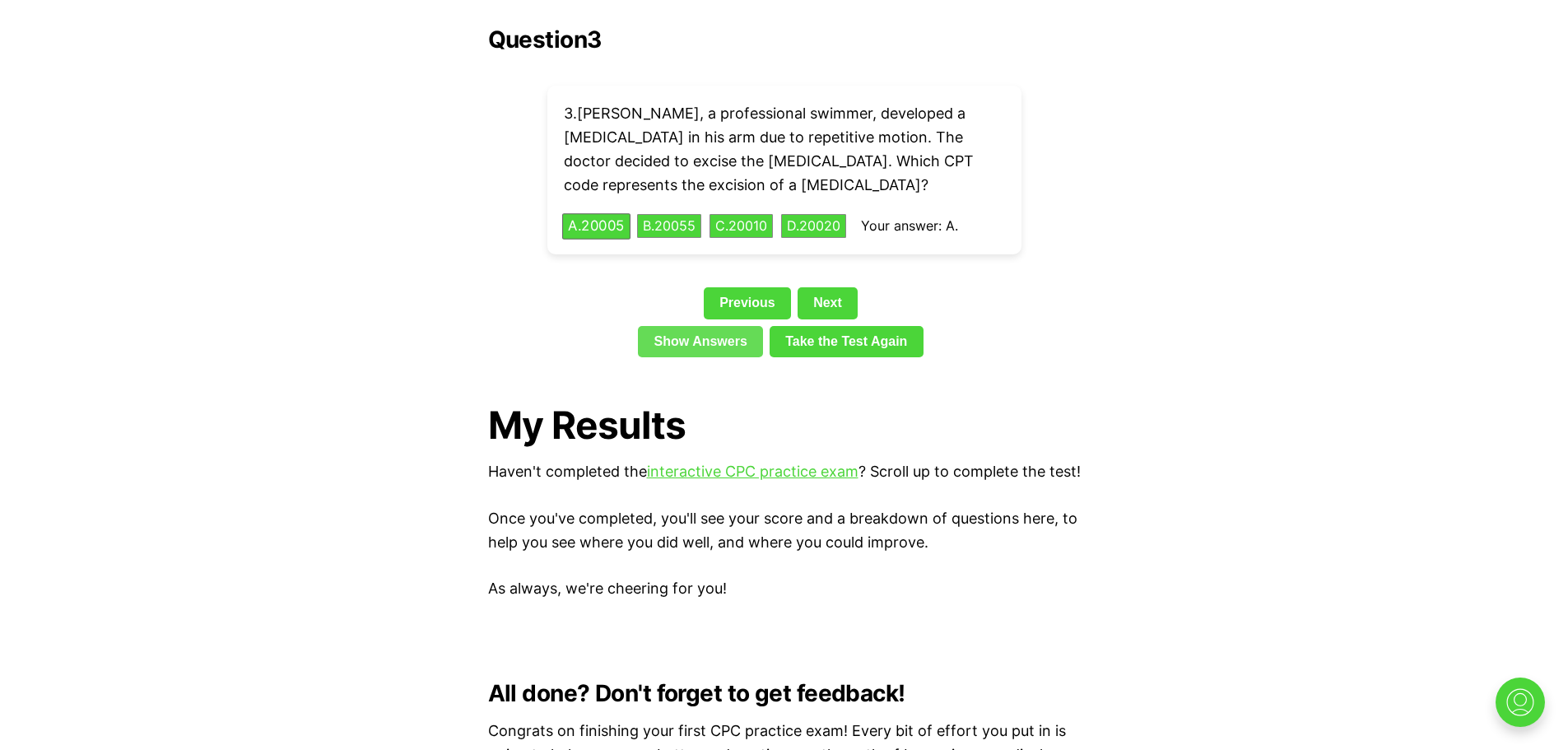
click at [711, 326] on link "Show Answers" at bounding box center [700, 341] width 125 height 31
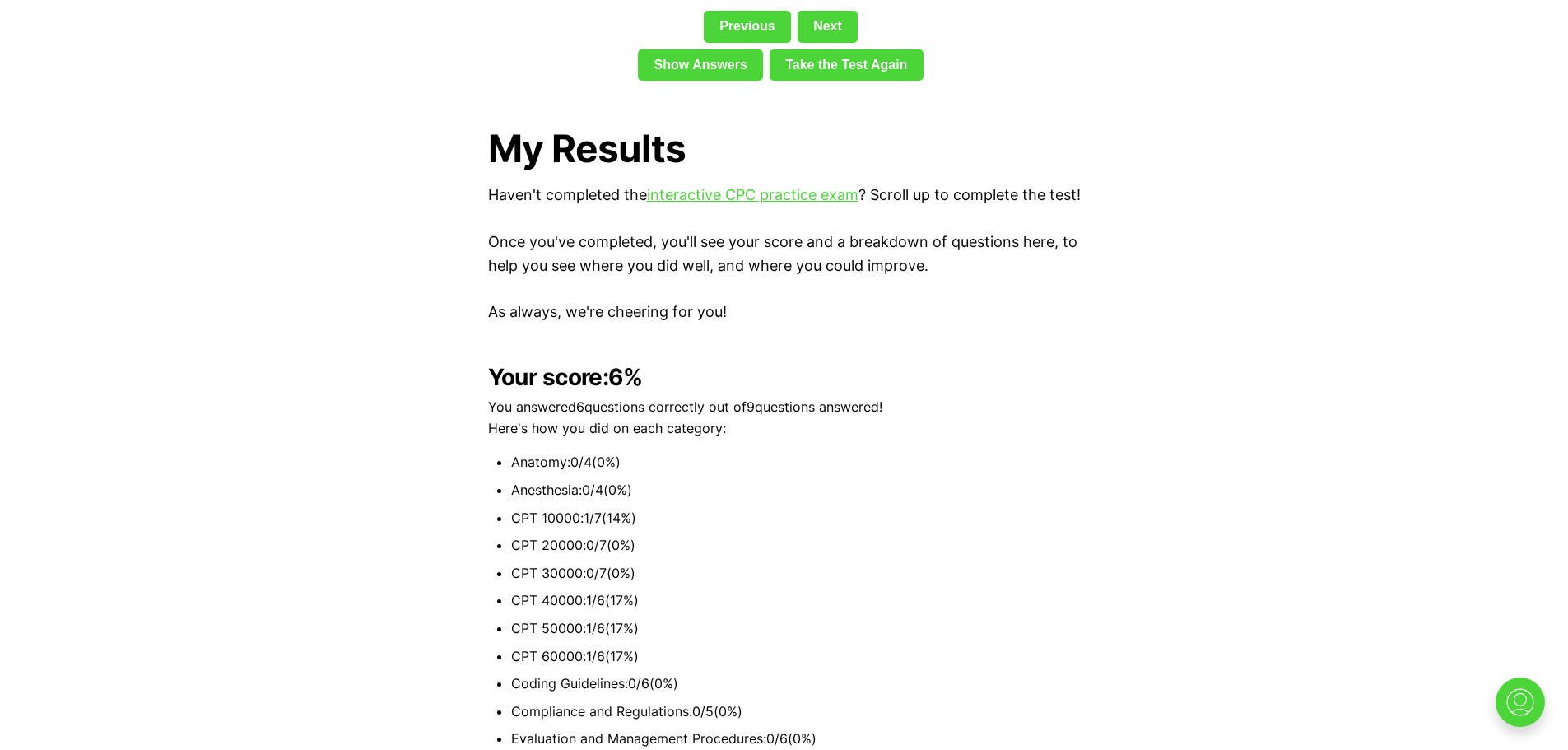
scroll to position [5968, 0]
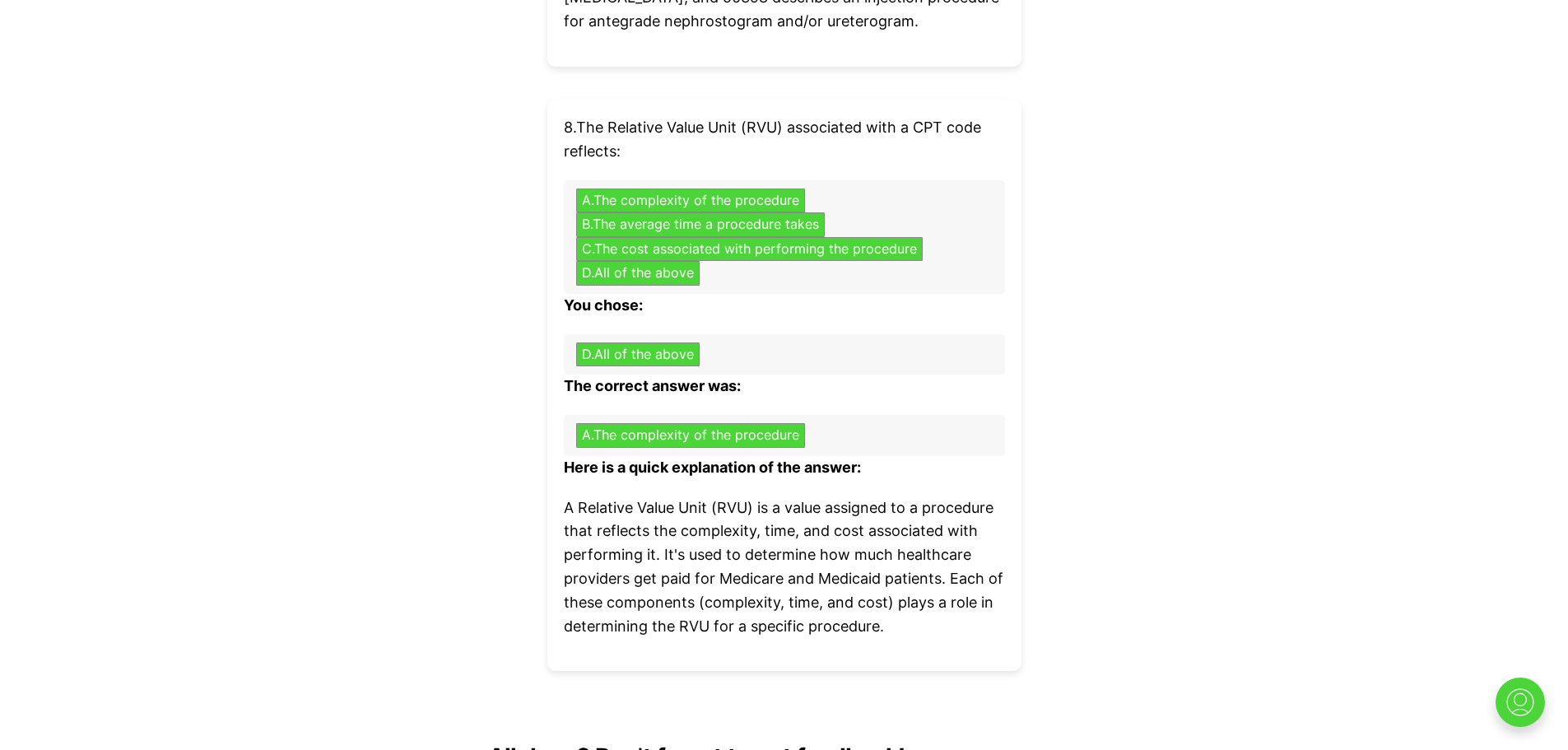
click at [1516, 689] on img at bounding box center [1520, 702] width 53 height 53
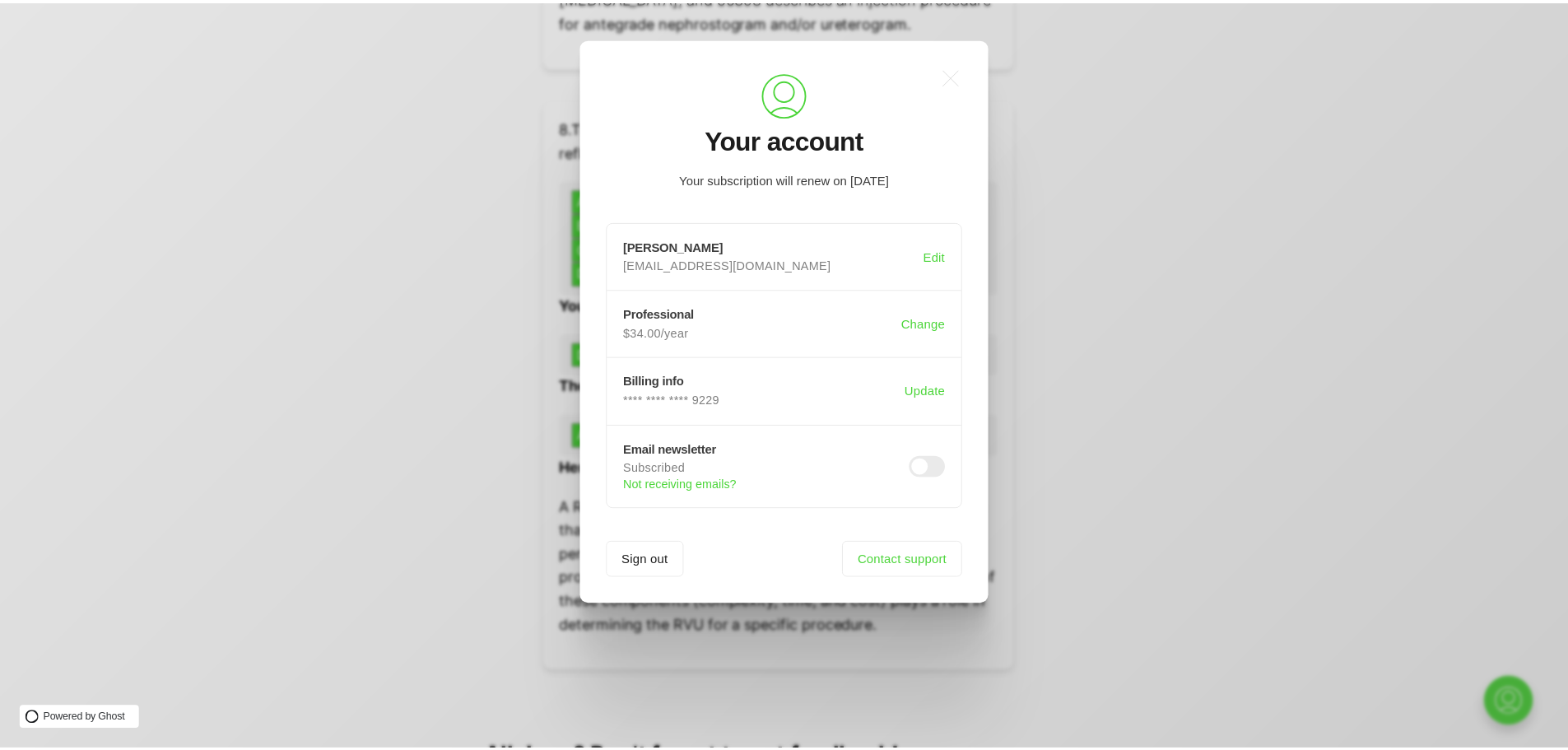
scroll to position [0, 0]
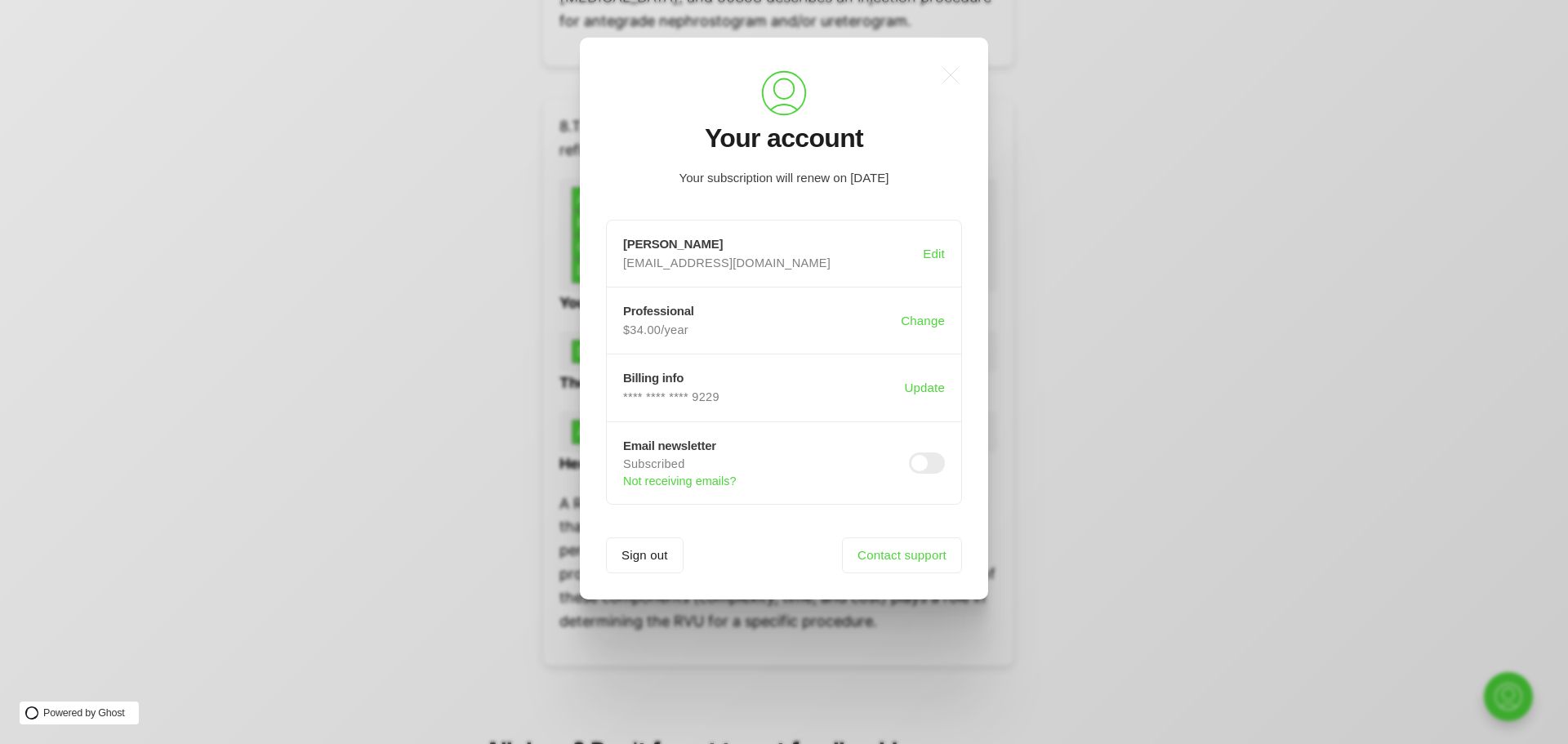
click at [1033, 150] on div ".a{fill:none;stroke:currentColor;stroke-linecap:round;stroke-linejoin:round;str…" at bounding box center [796, 372] width 1592 height 744
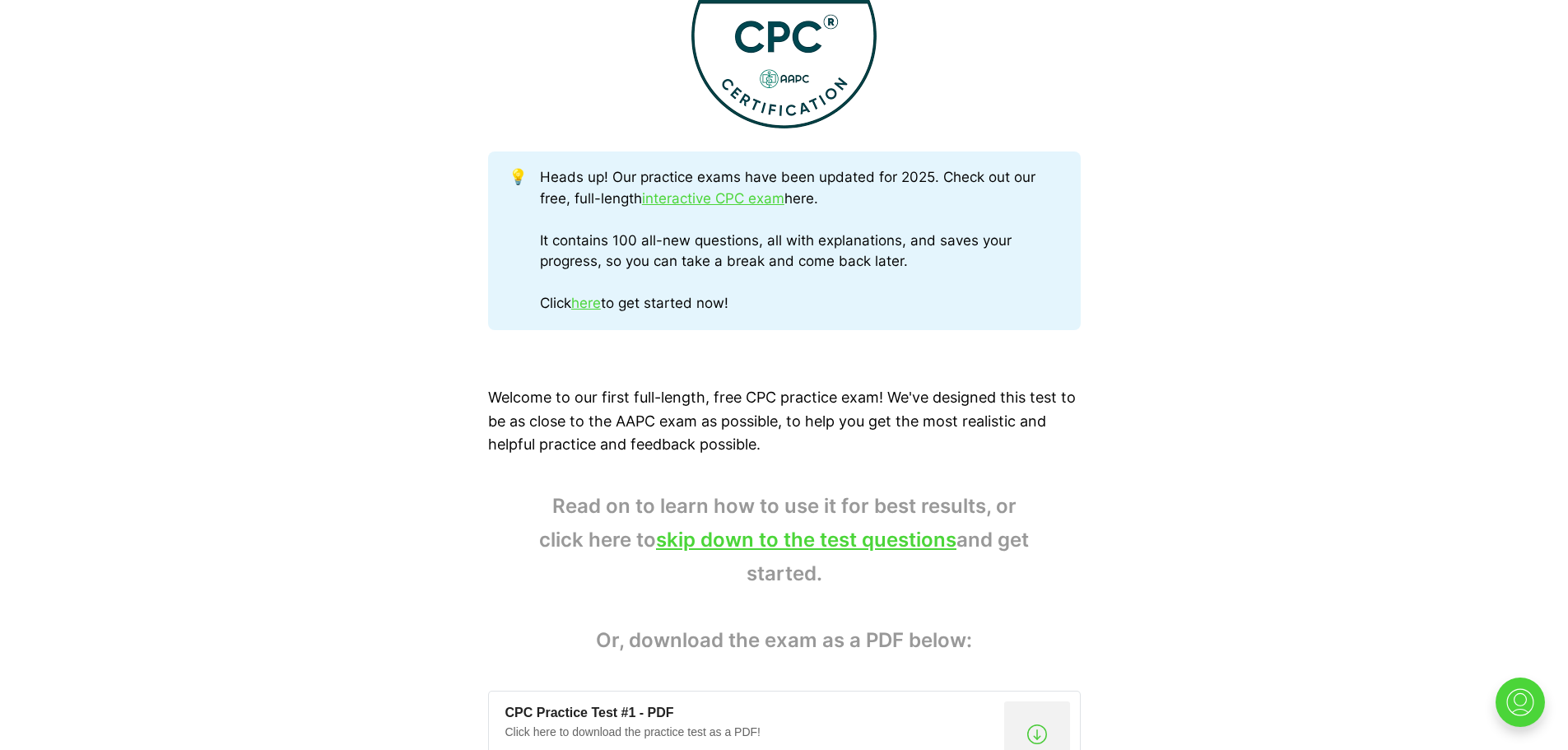
scroll to position [773, 0]
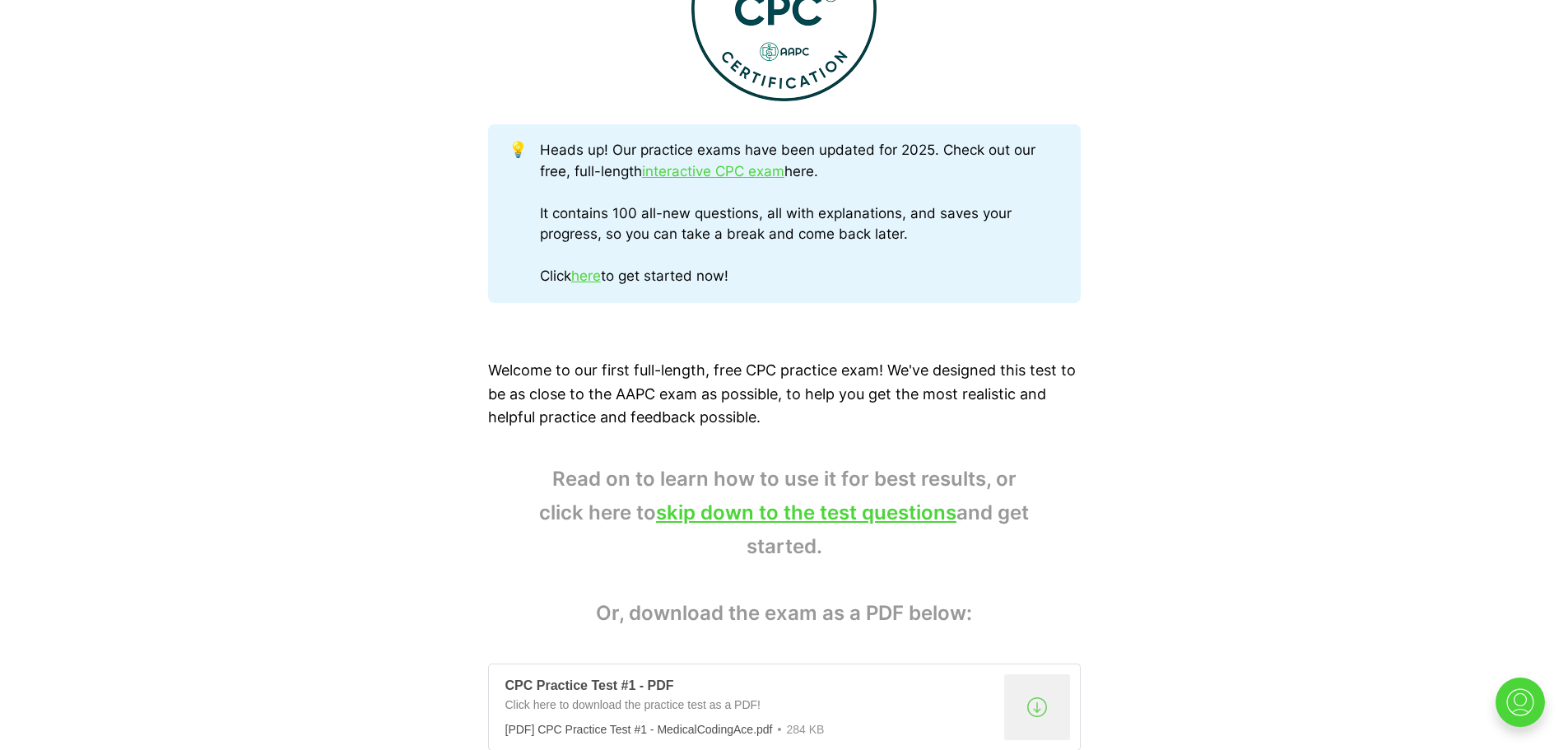
click at [539, 683] on div "CPC Practice Test #1 - PDF" at bounding box center [752, 686] width 492 height 18
click at [653, 705] on div "Click here to download the practice test as a PDF!" at bounding box center [752, 707] width 492 height 20
click at [596, 685] on div "CPC Practice Test #1 - PDF" at bounding box center [752, 686] width 492 height 18
